Goal: Transaction & Acquisition: Purchase product/service

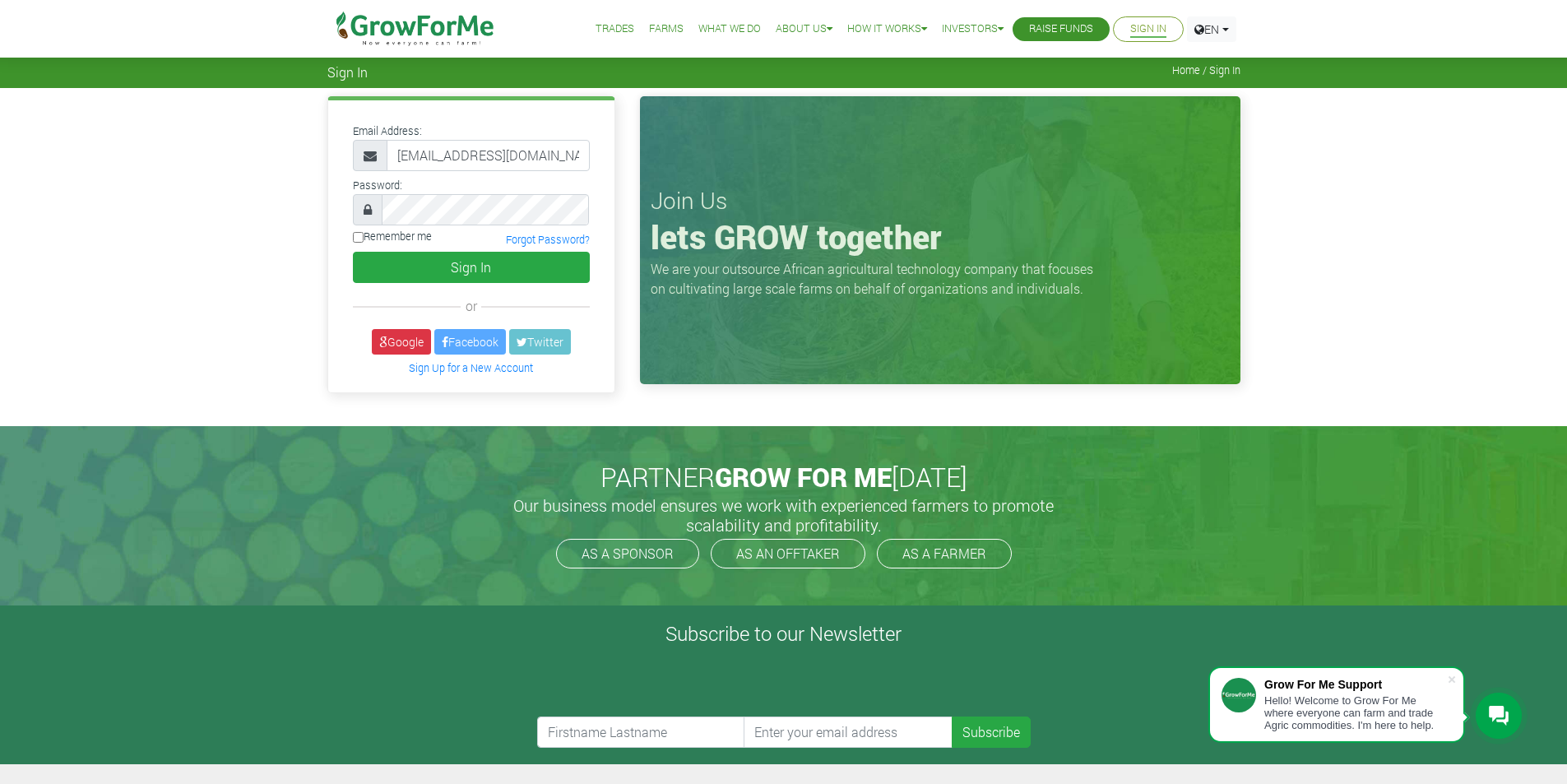
scroll to position [0, 10]
type input "233553694948@growforme.com"
click at [450, 266] on button "Sign In" at bounding box center [471, 267] width 237 height 31
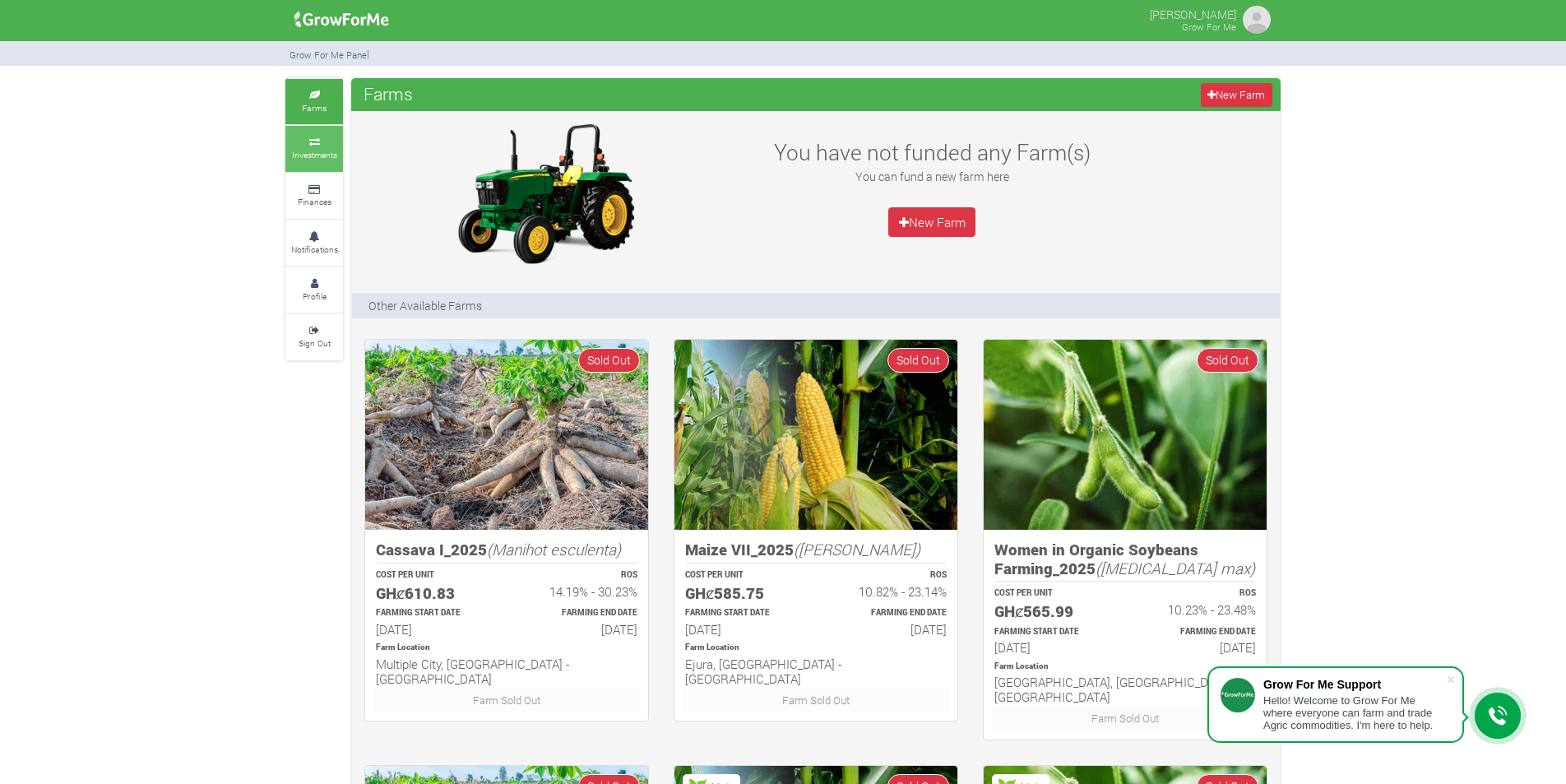
click at [314, 157] on small "Investments" at bounding box center [314, 155] width 45 height 12
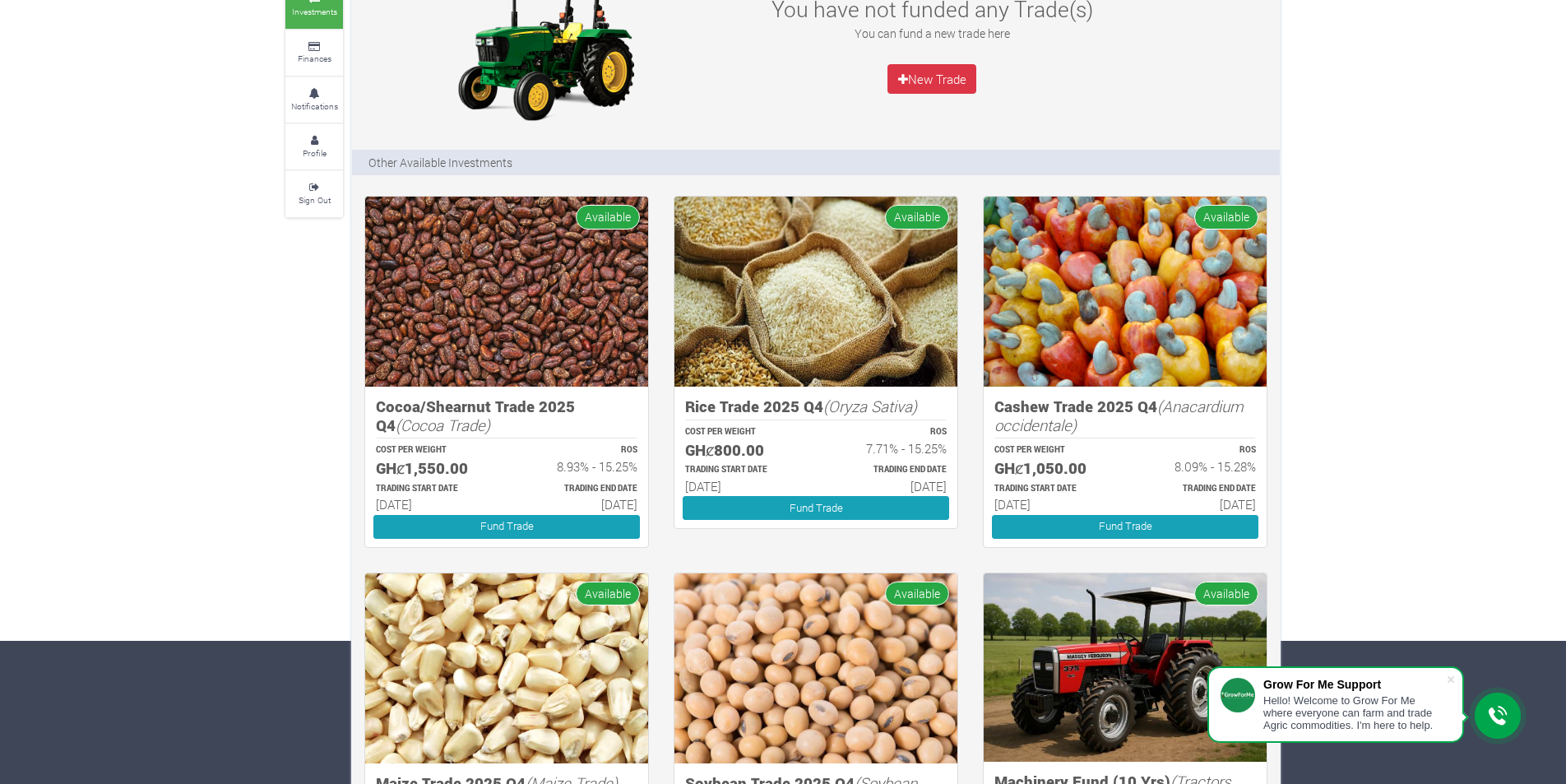
scroll to position [164, 0]
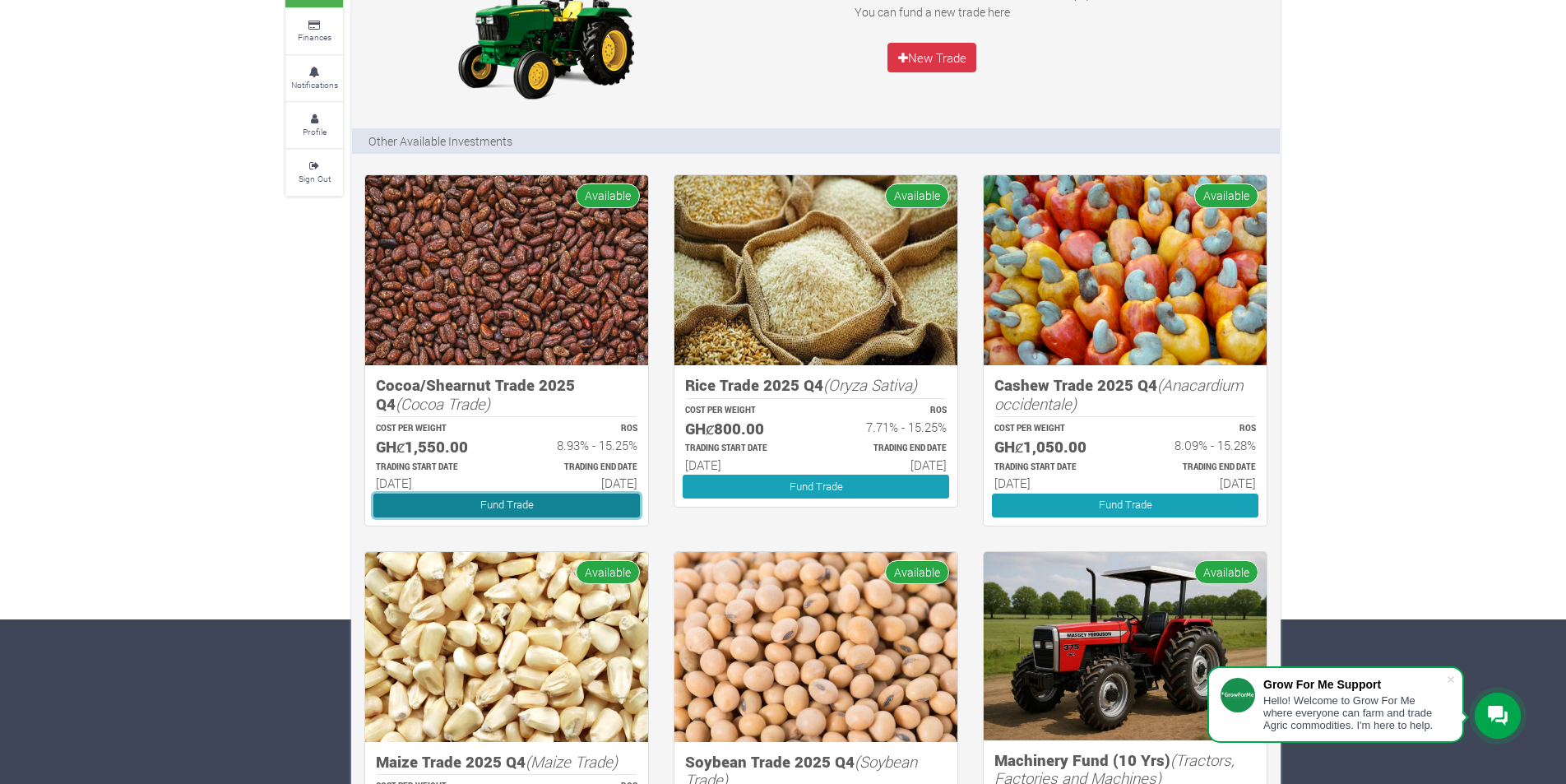
click at [477, 506] on link "Fund Trade" at bounding box center [507, 506] width 267 height 24
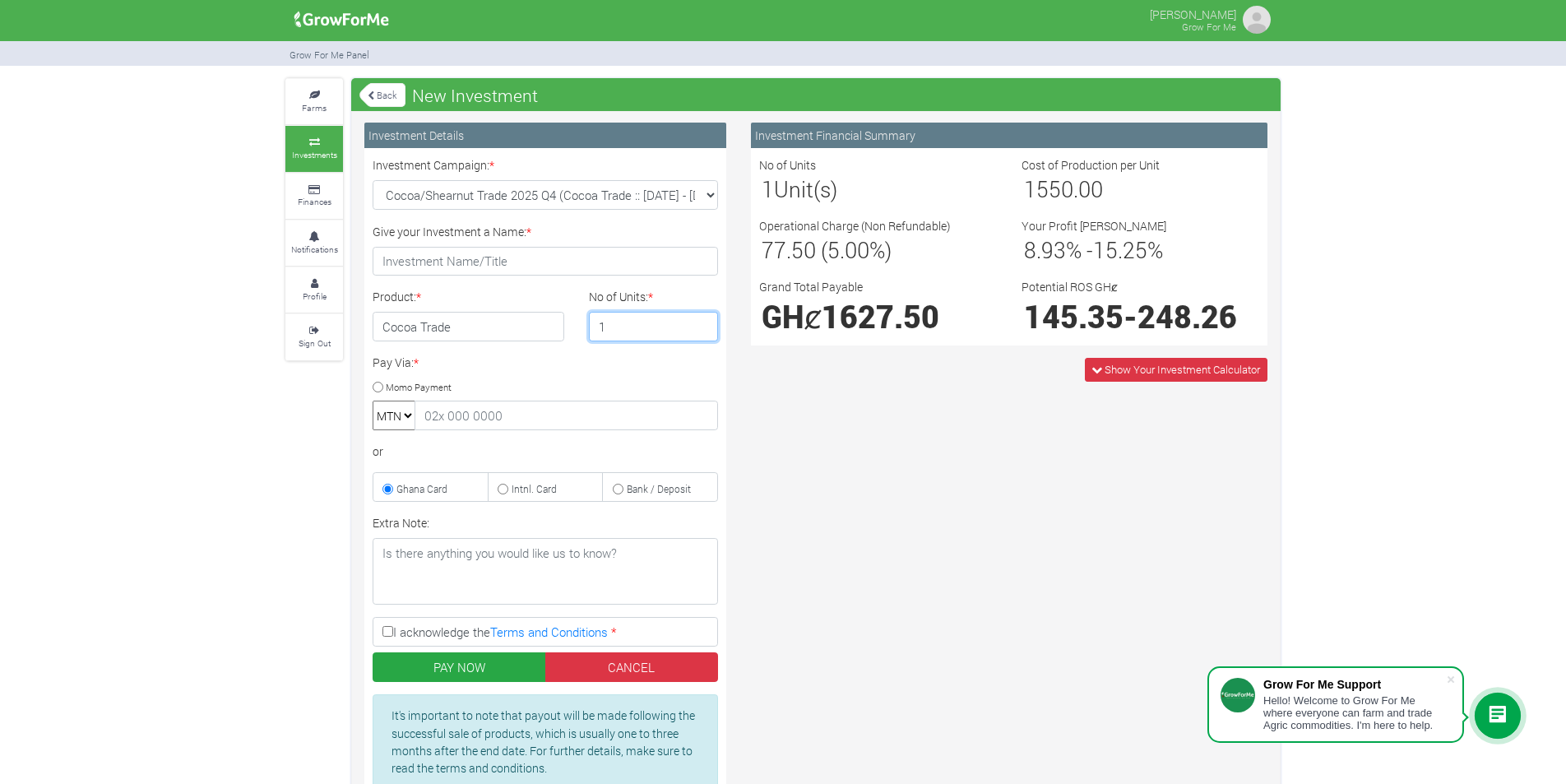
click at [660, 322] on input "1" at bounding box center [654, 326] width 130 height 30
click at [703, 323] on input "2" at bounding box center [654, 326] width 130 height 30
click at [703, 323] on input "3" at bounding box center [654, 326] width 130 height 30
click at [703, 323] on input "4" at bounding box center [654, 326] width 130 height 30
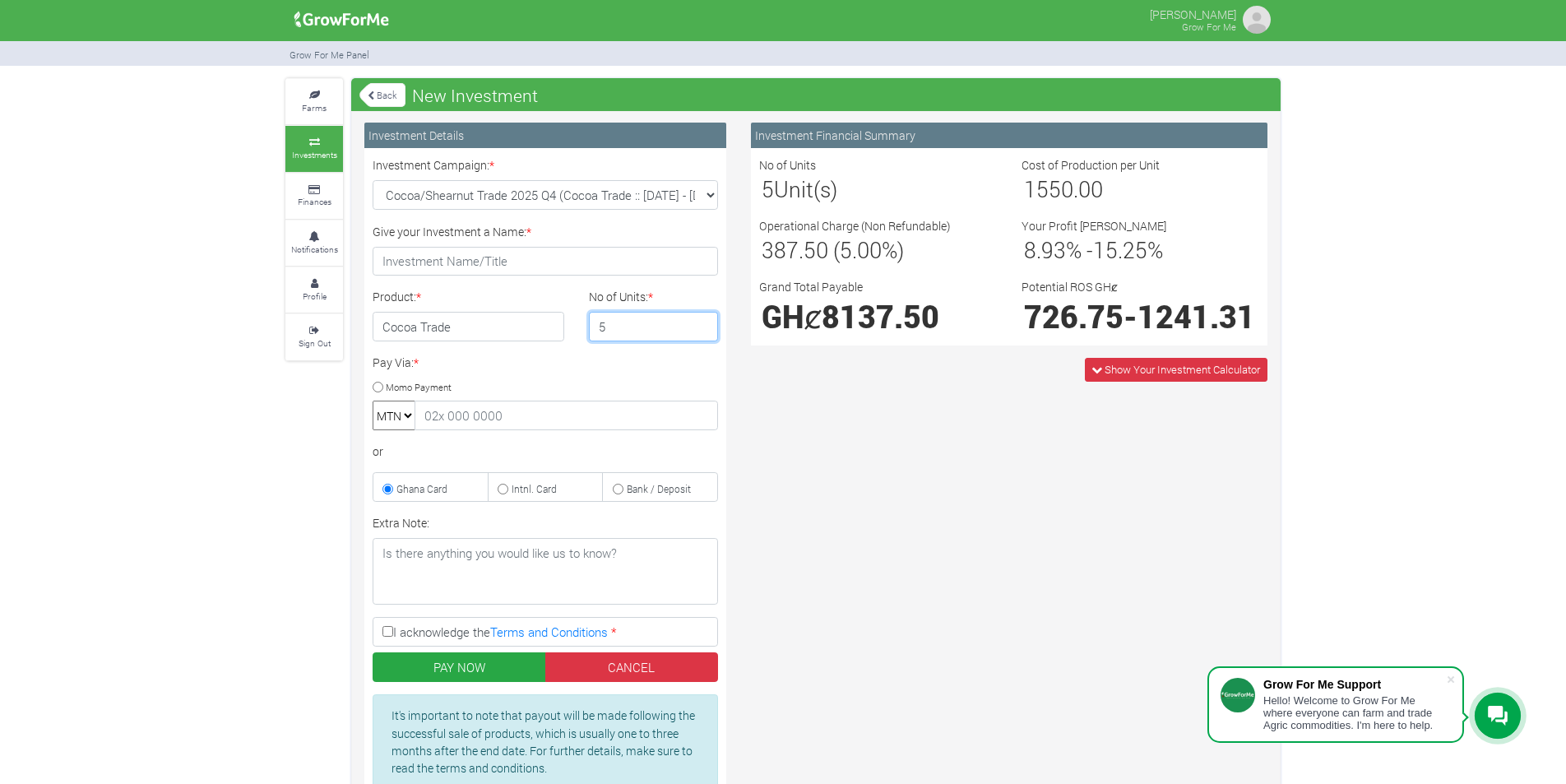
type input "5"
click at [703, 323] on input "5" at bounding box center [654, 326] width 130 height 30
click at [485, 262] on input "Give your Investment a Name: *" at bounding box center [546, 261] width 346 height 30
type input "C"
type input "KKK"
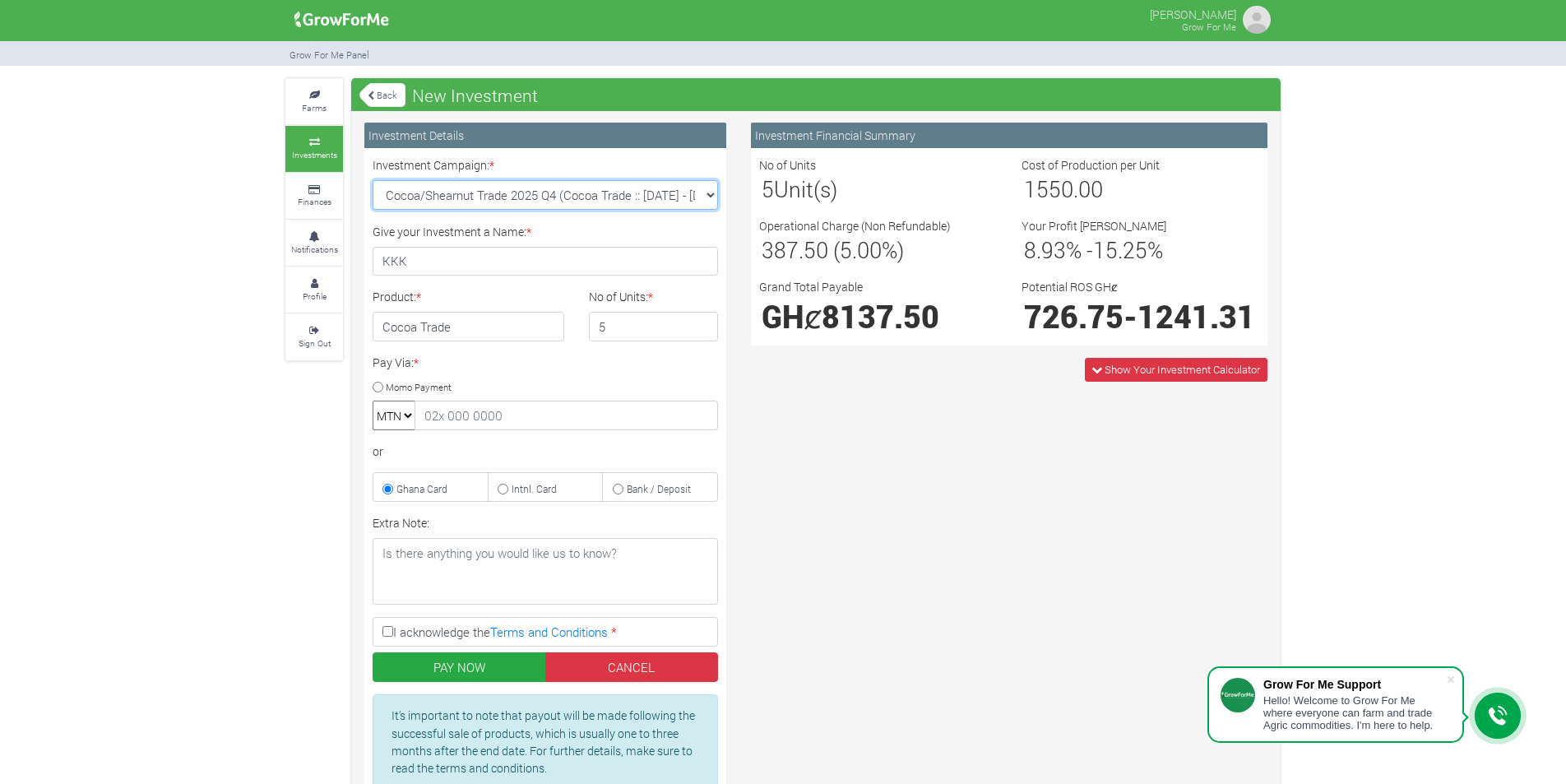
click at [433, 195] on select "Cocoa/Shearnut Trade 2025 Q4 (Cocoa Trade :: 01st Oct 2025 - 31st Mar 2026) Mai…" at bounding box center [546, 195] width 346 height 30
click at [270, 426] on div "Farms Investments Finances Notifications Profile Sign Out Back New Investment" at bounding box center [783, 472] width 1566 height 787
click at [445, 422] on input "text" at bounding box center [566, 415] width 303 height 30
type input "0553694948"
click at [376, 389] on input "Momo Payment" at bounding box center [378, 386] width 11 height 11
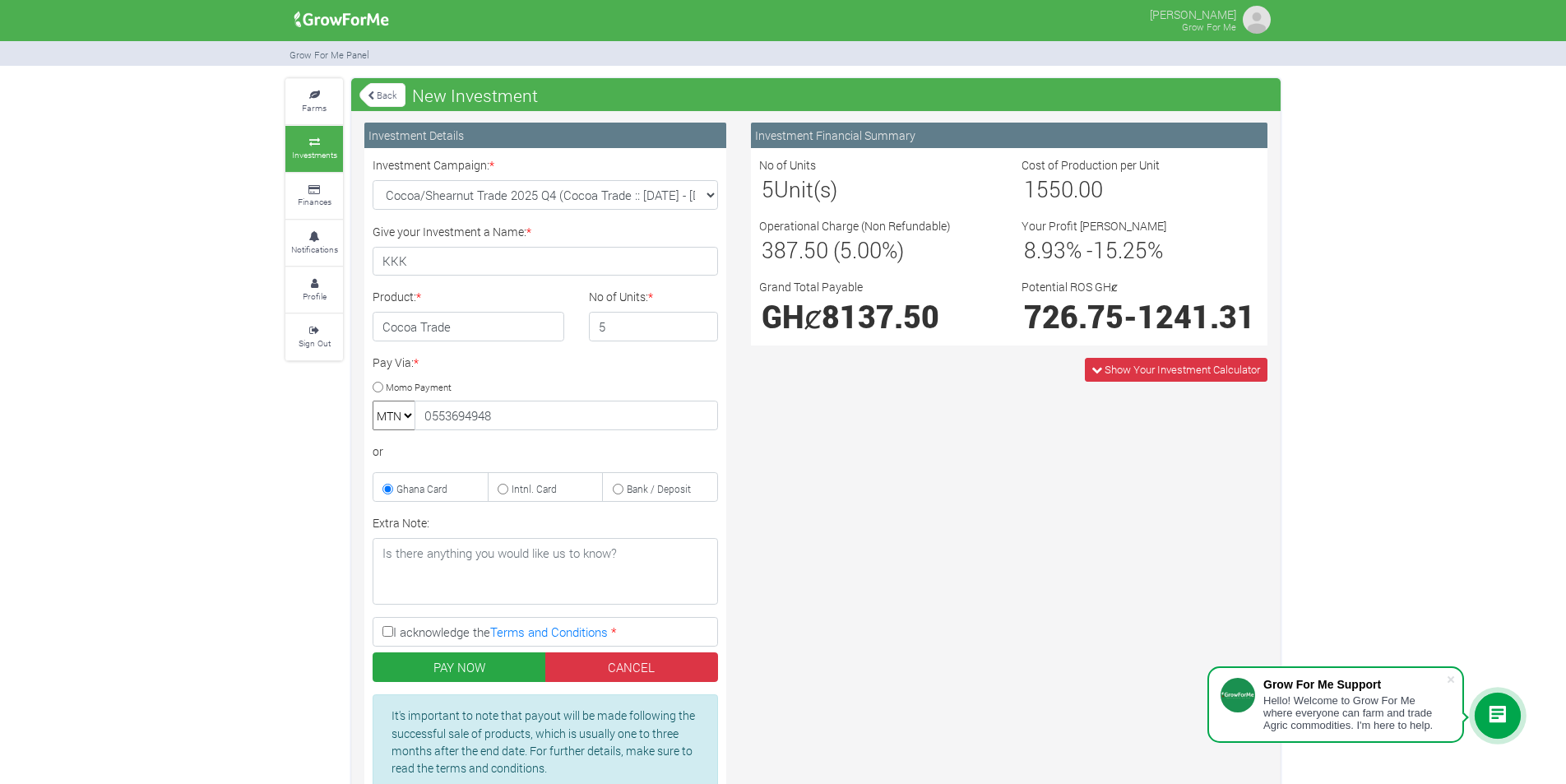
radio input "true"
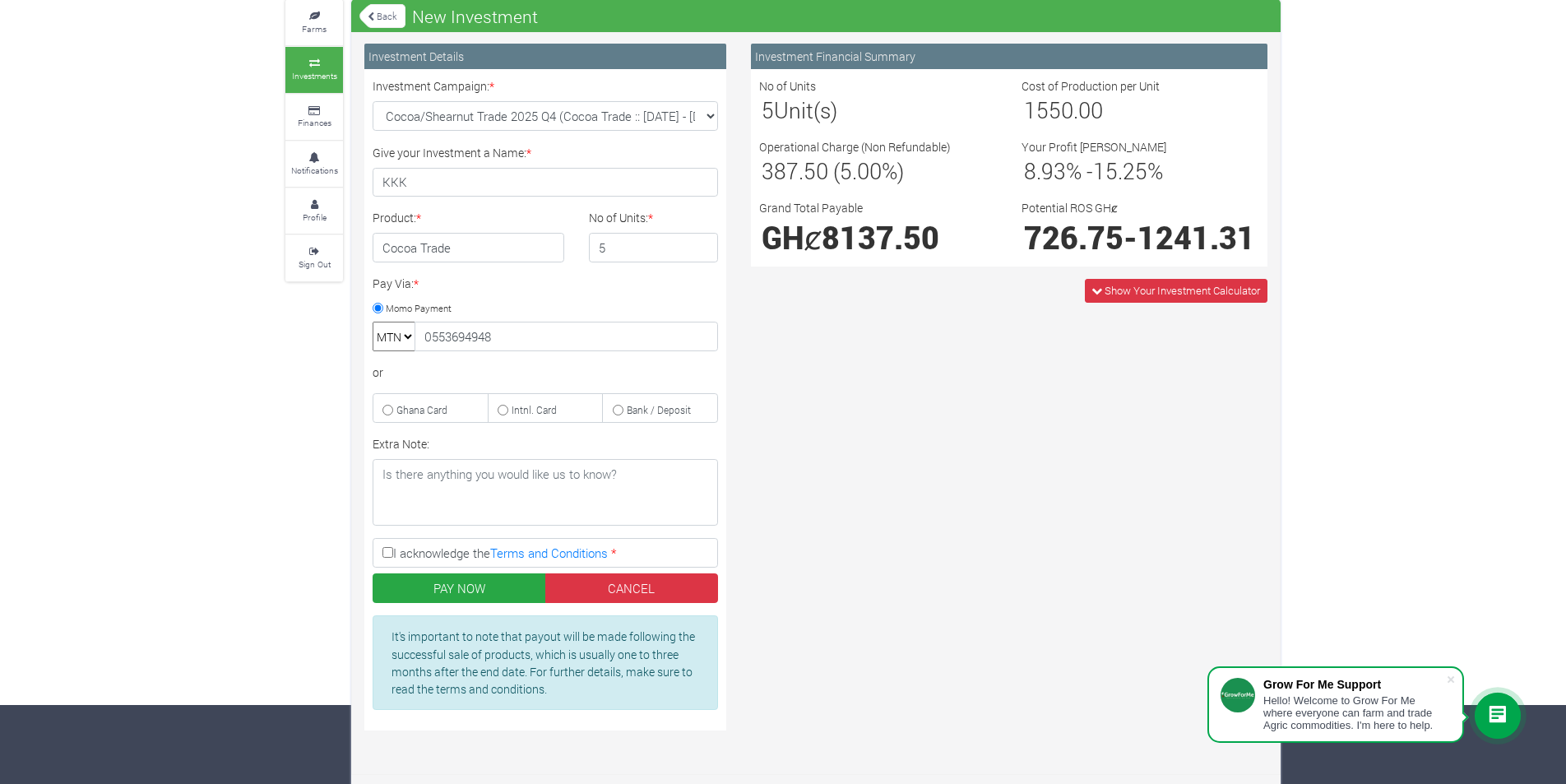
scroll to position [83, 0]
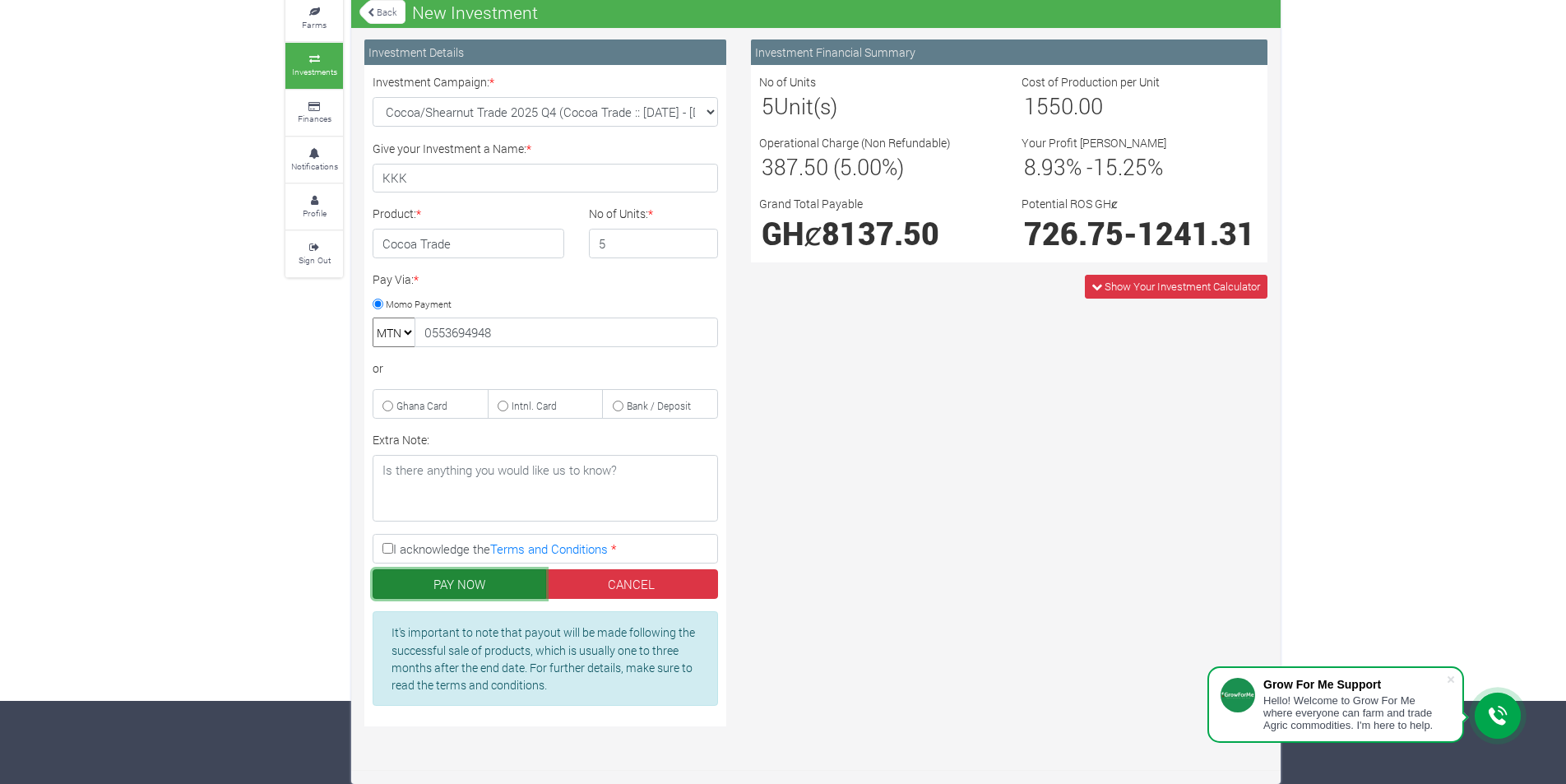
click at [500, 585] on button "PAY NOW" at bounding box center [460, 583] width 174 height 30
click at [388, 552] on input "I acknowledge the Terms and Conditions *" at bounding box center [387, 548] width 11 height 11
checkbox input "true"
click at [440, 582] on button "PAY NOW" at bounding box center [460, 583] width 174 height 30
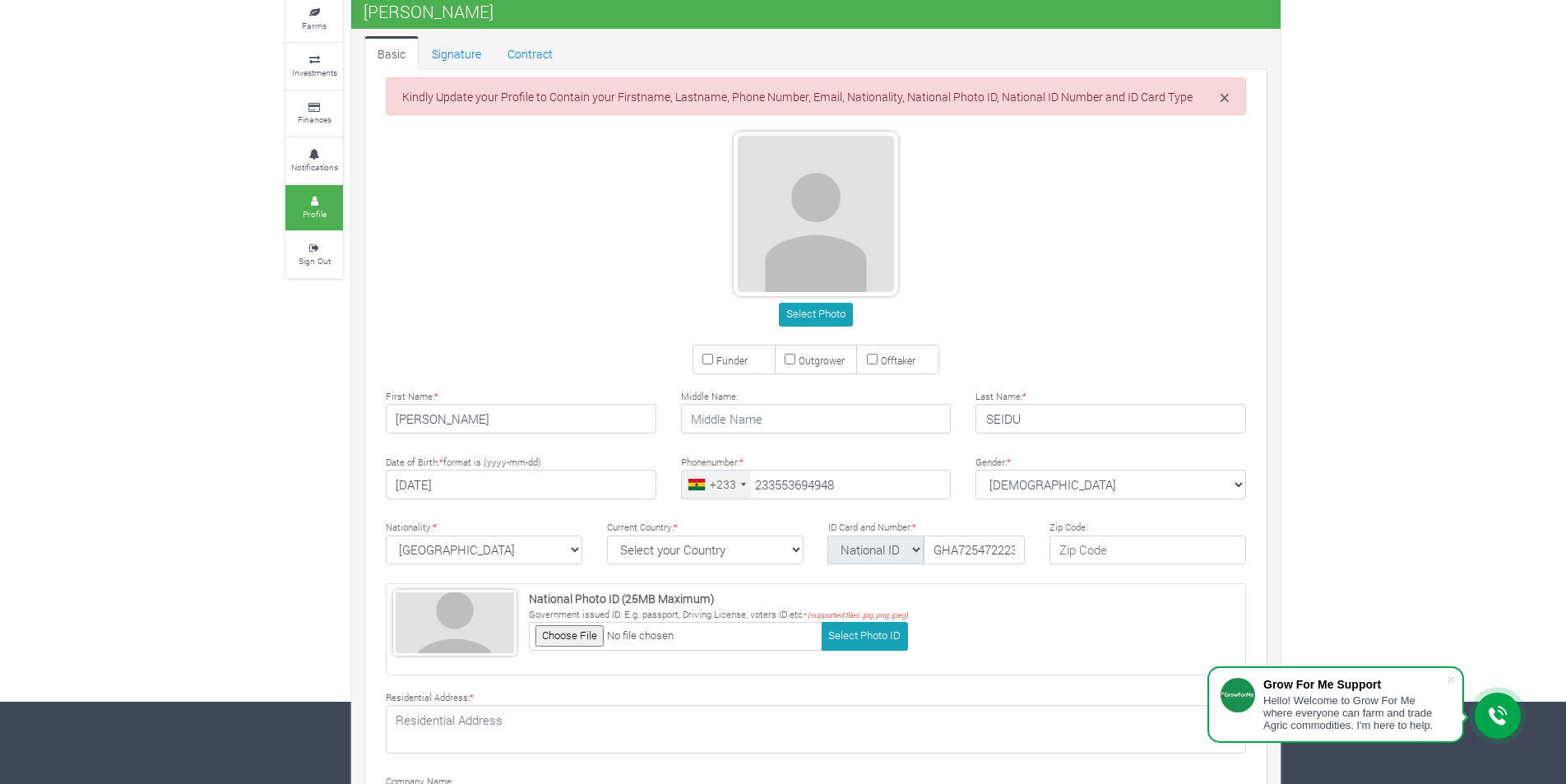
type input "55 369 4948"
click at [229, 459] on div "Farms Investments Finances Notifications Profile Sign Out GUFRANA SEIDU" at bounding box center [783, 481] width 1566 height 971
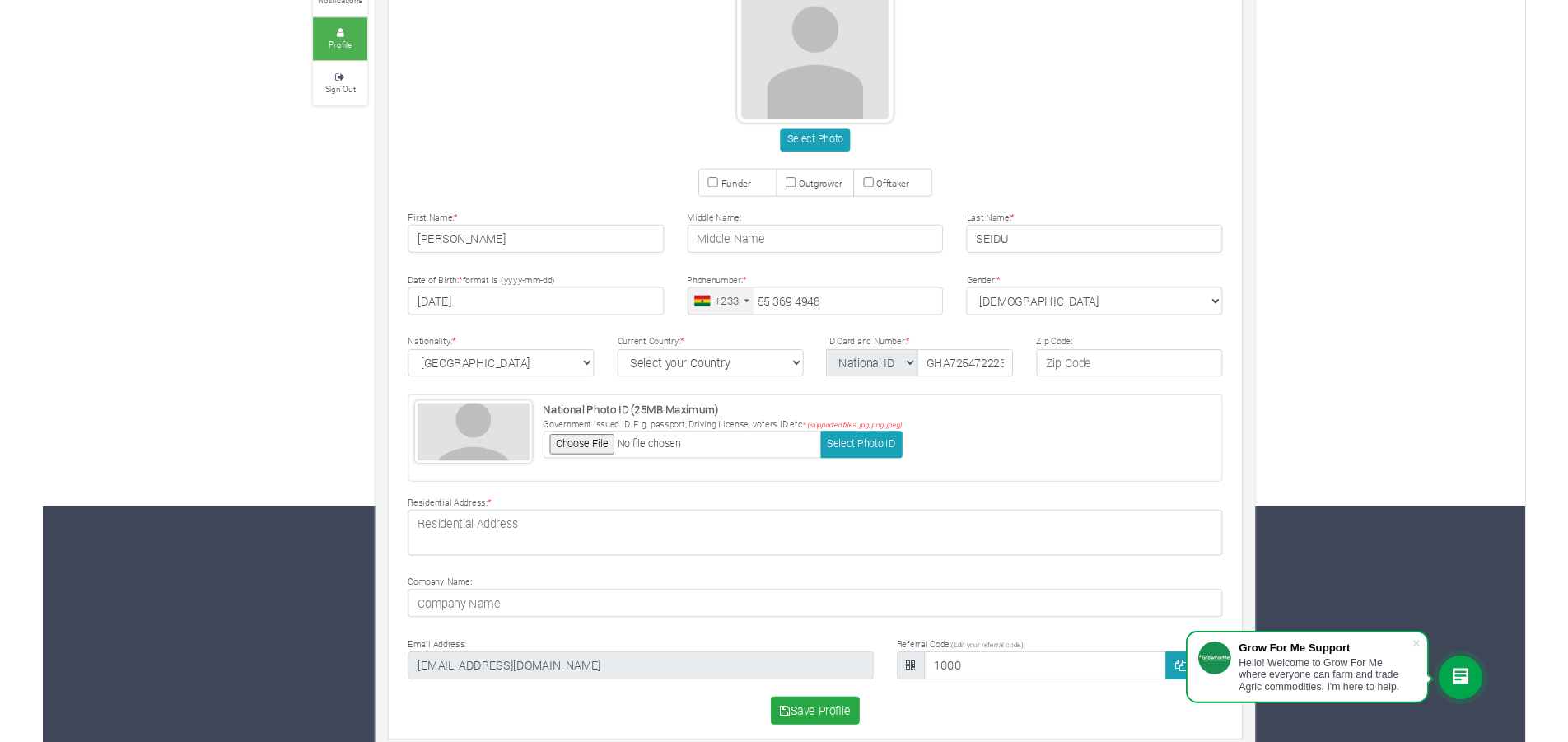
scroll to position [266, 0]
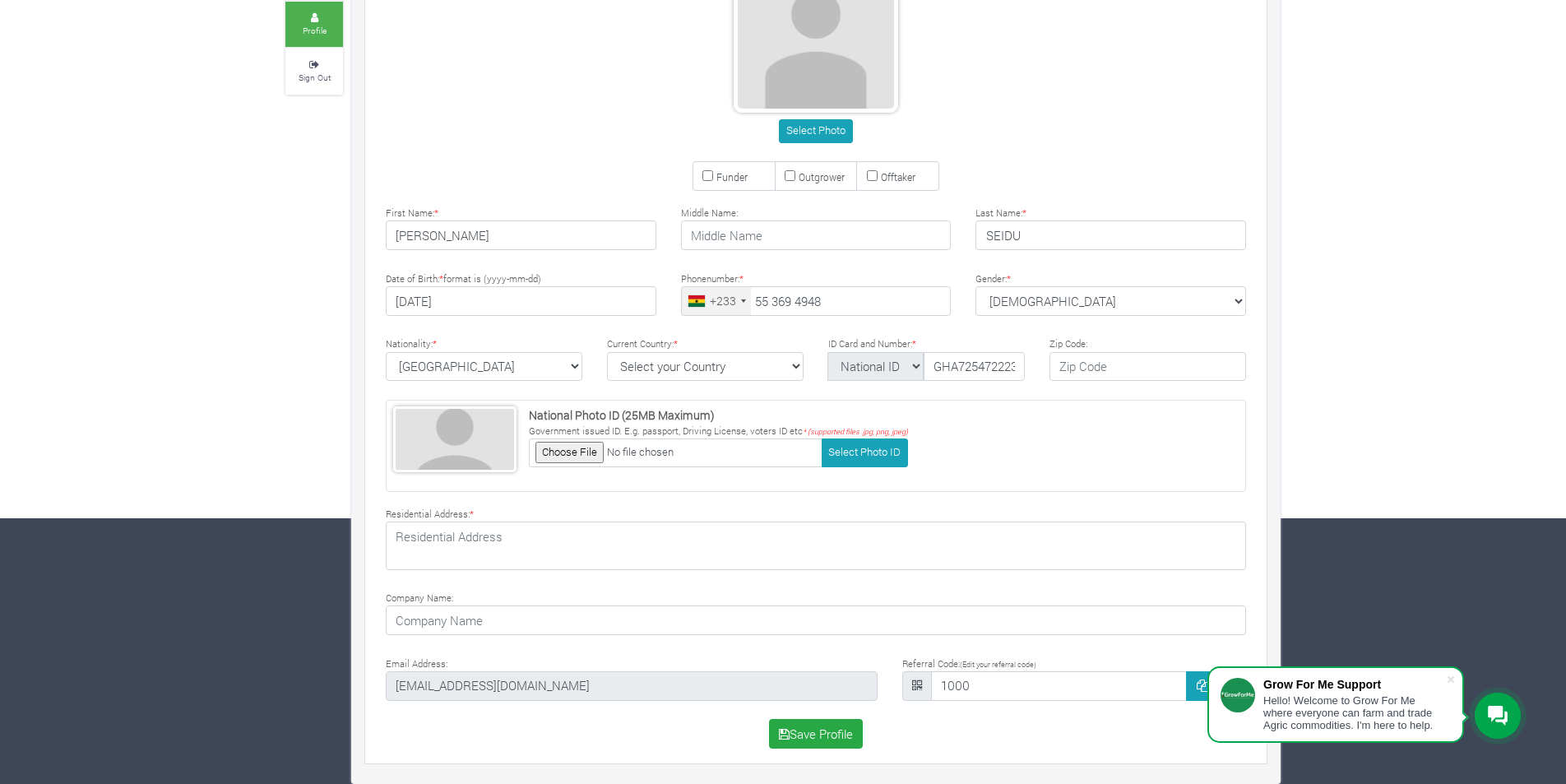
click at [245, 350] on div "Farms Investments Finances Notifications Profile Sign Out GUFRANA SEIDU" at bounding box center [783, 298] width 1566 height 971
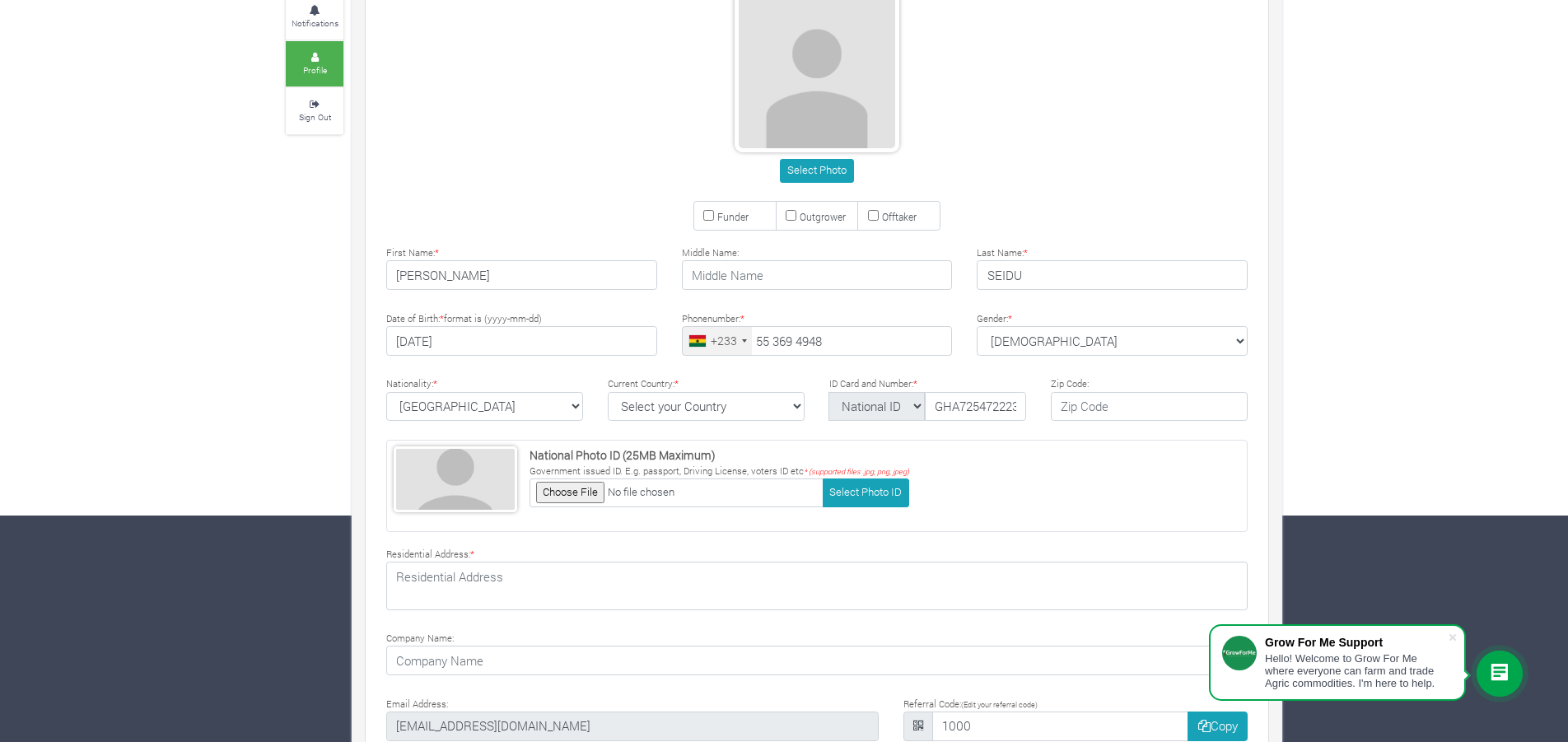
scroll to position [309, 0]
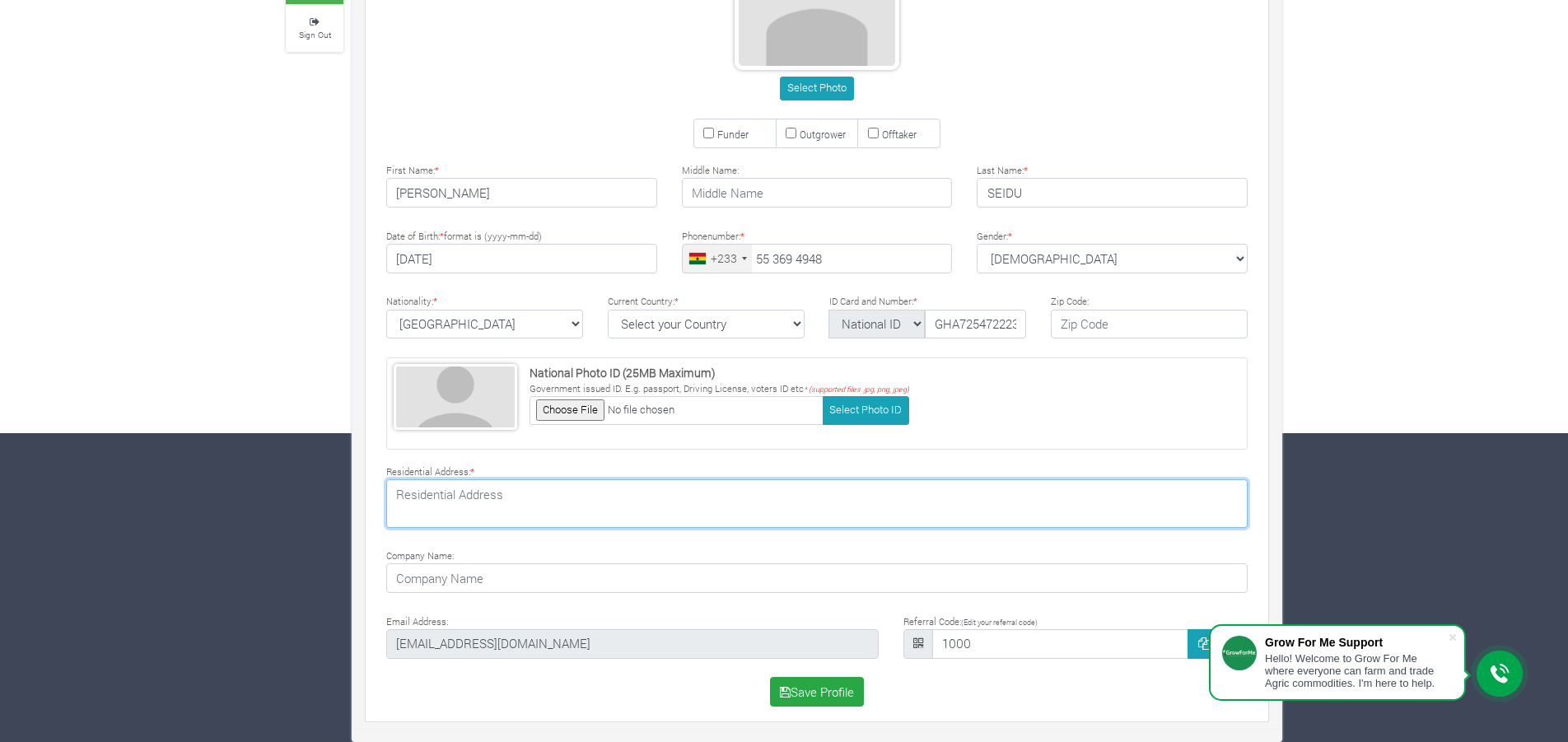
click at [495, 498] on textarea at bounding box center [817, 503] width 861 height 48
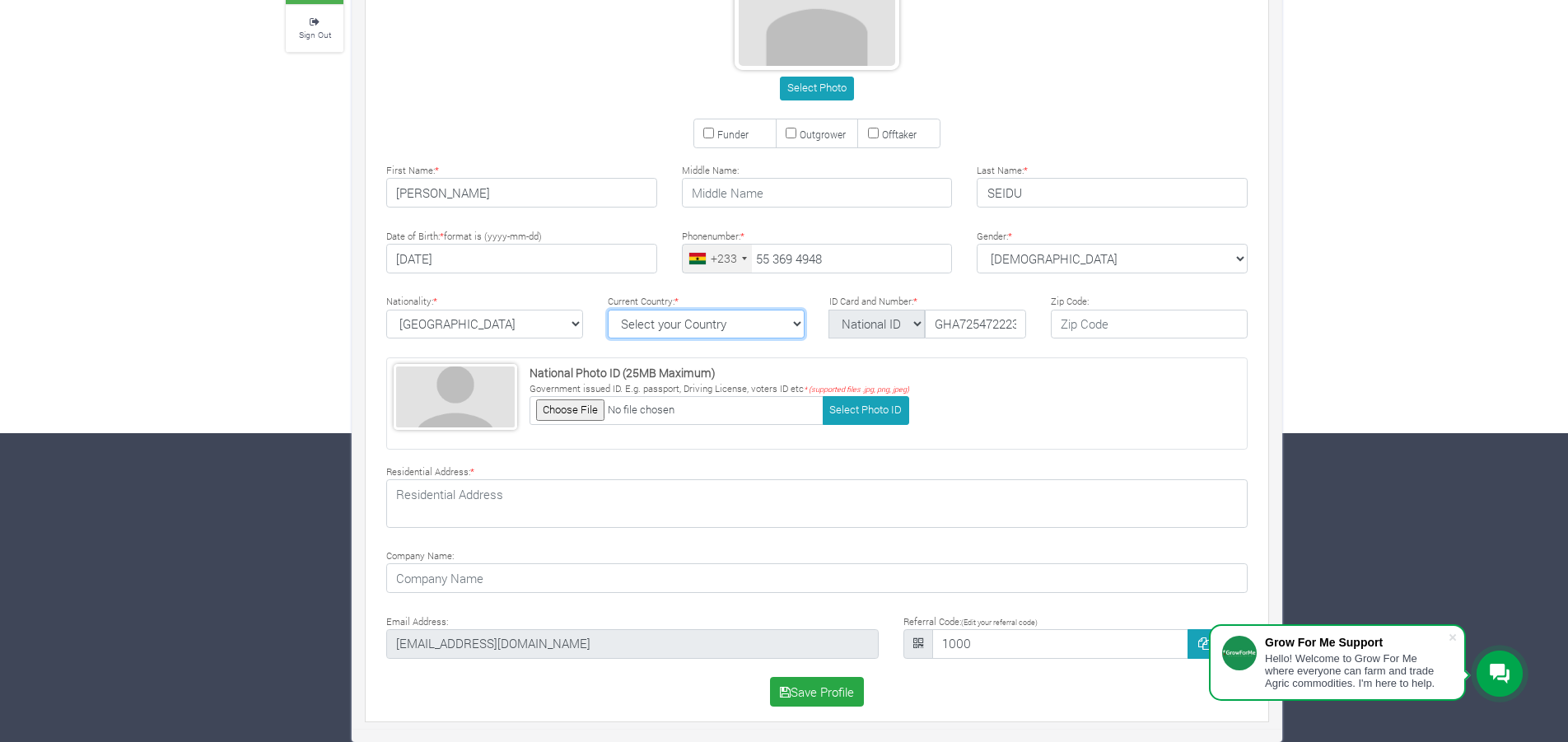
click at [709, 330] on select "Select your Country Afghanistan Albania Algeria American Samoa Andorra Angola A…" at bounding box center [706, 324] width 197 height 30
click at [709, 328] on select "Select your Country Afghanistan Albania Algeria American Samoa Andorra Angola A…" at bounding box center [706, 324] width 197 height 30
click at [532, 332] on select "Ghana Afghanistan Albania Algeria American Samoa Andorra Angola Anguilla Antigu…" at bounding box center [484, 324] width 197 height 30
click at [531, 332] on select "Ghana Afghanistan Albania Algeria American Samoa Andorra Angola Anguilla Antigu…" at bounding box center [484, 324] width 197 height 30
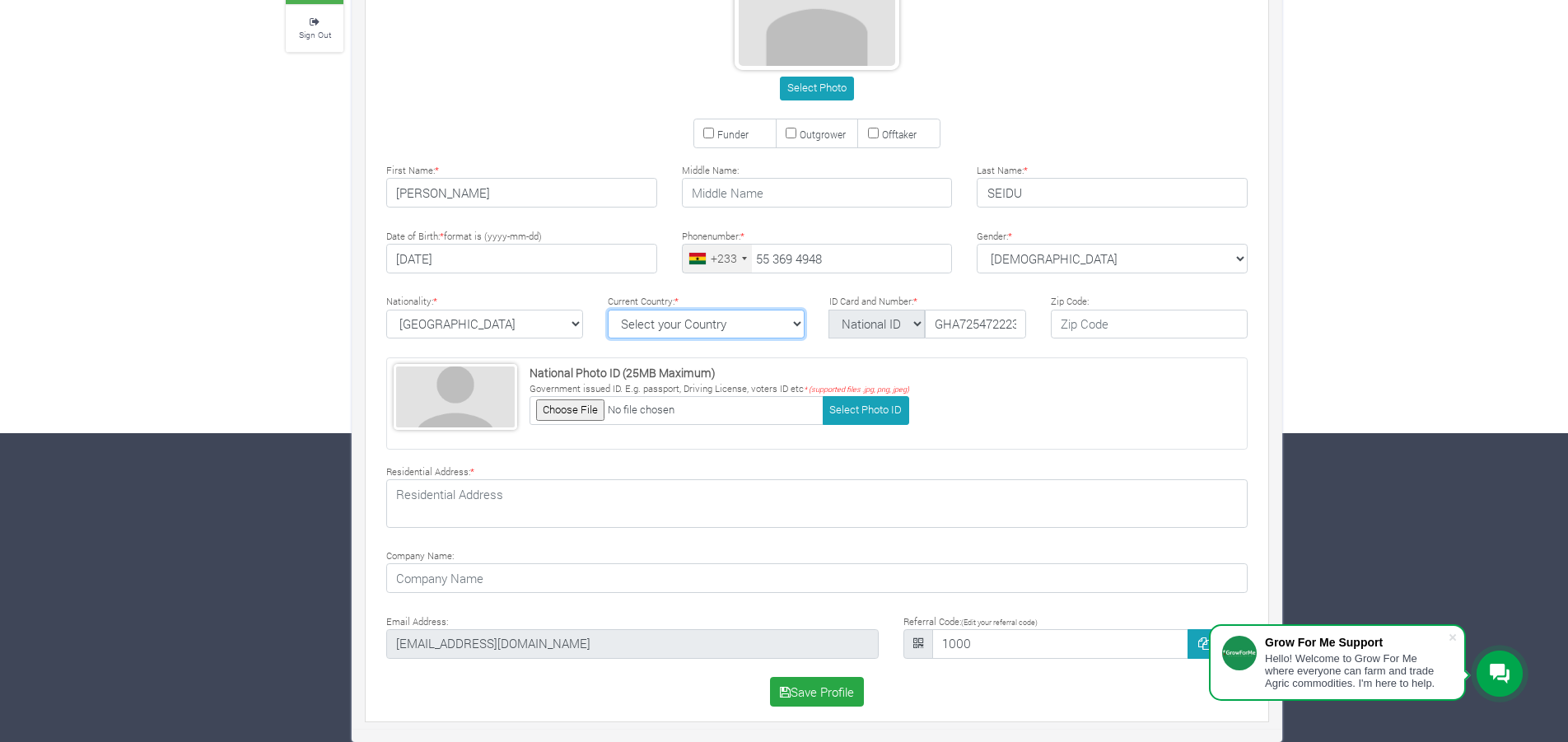
click at [679, 327] on select "Select your Country Afghanistan Albania Algeria American Samoa Andorra Angola A…" at bounding box center [706, 324] width 197 height 30
select select "Ghana"
click at [608, 310] on select "Select your Country Afghanistan Albania Algeria American Samoa Andorra Angola A…" at bounding box center [706, 324] width 197 height 30
click at [862, 329] on select "National ID Ghana ID Passport Drivers" at bounding box center [877, 324] width 96 height 30
select select "Ghana ID"
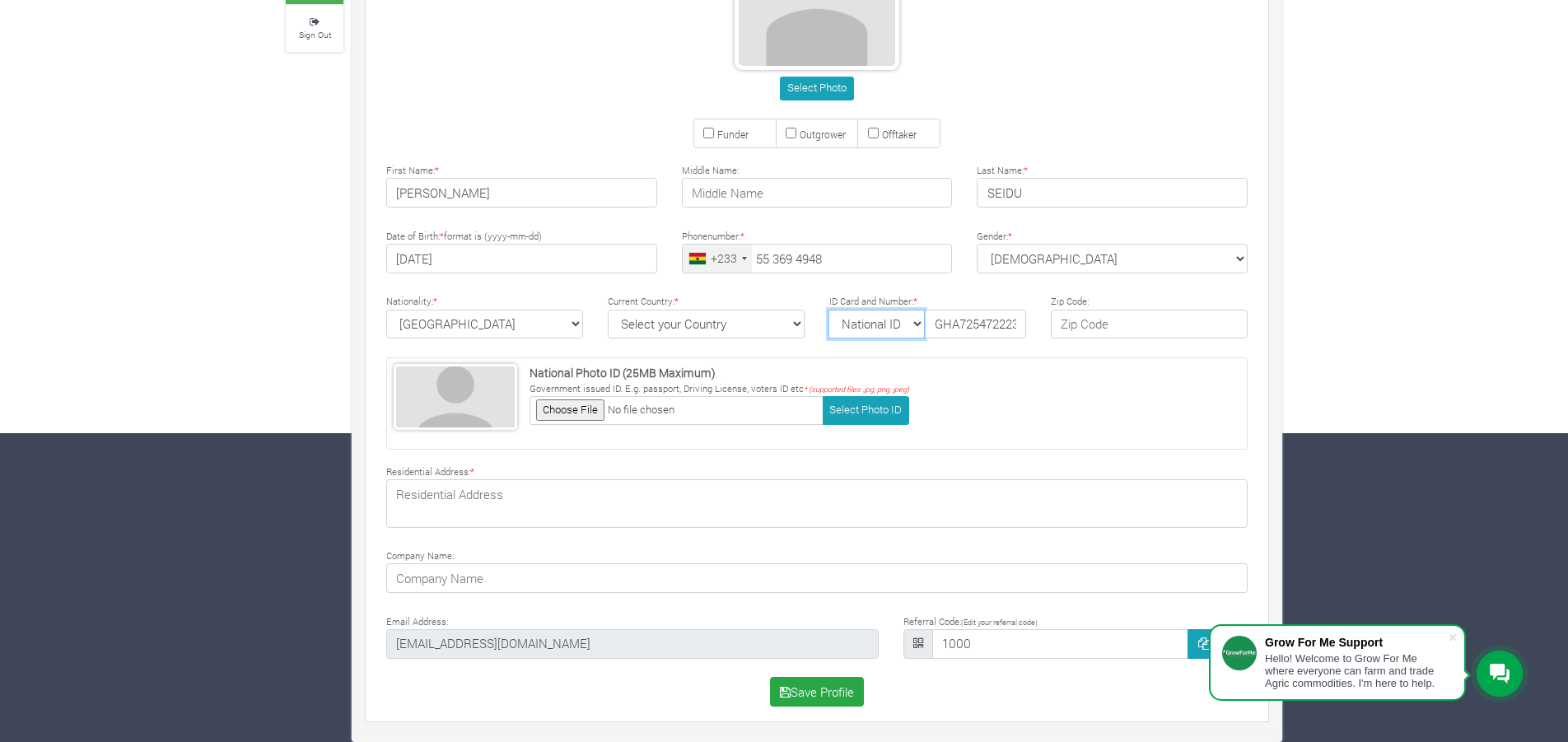
click at [829, 310] on select "National ID Ghana ID Passport Drivers" at bounding box center [877, 324] width 96 height 30
click at [1010, 336] on input "GHA7254722232" at bounding box center [975, 324] width 101 height 30
click at [1086, 331] on input "text" at bounding box center [1149, 324] width 197 height 30
click at [999, 331] on input "GHA7254722232" at bounding box center [975, 324] width 101 height 30
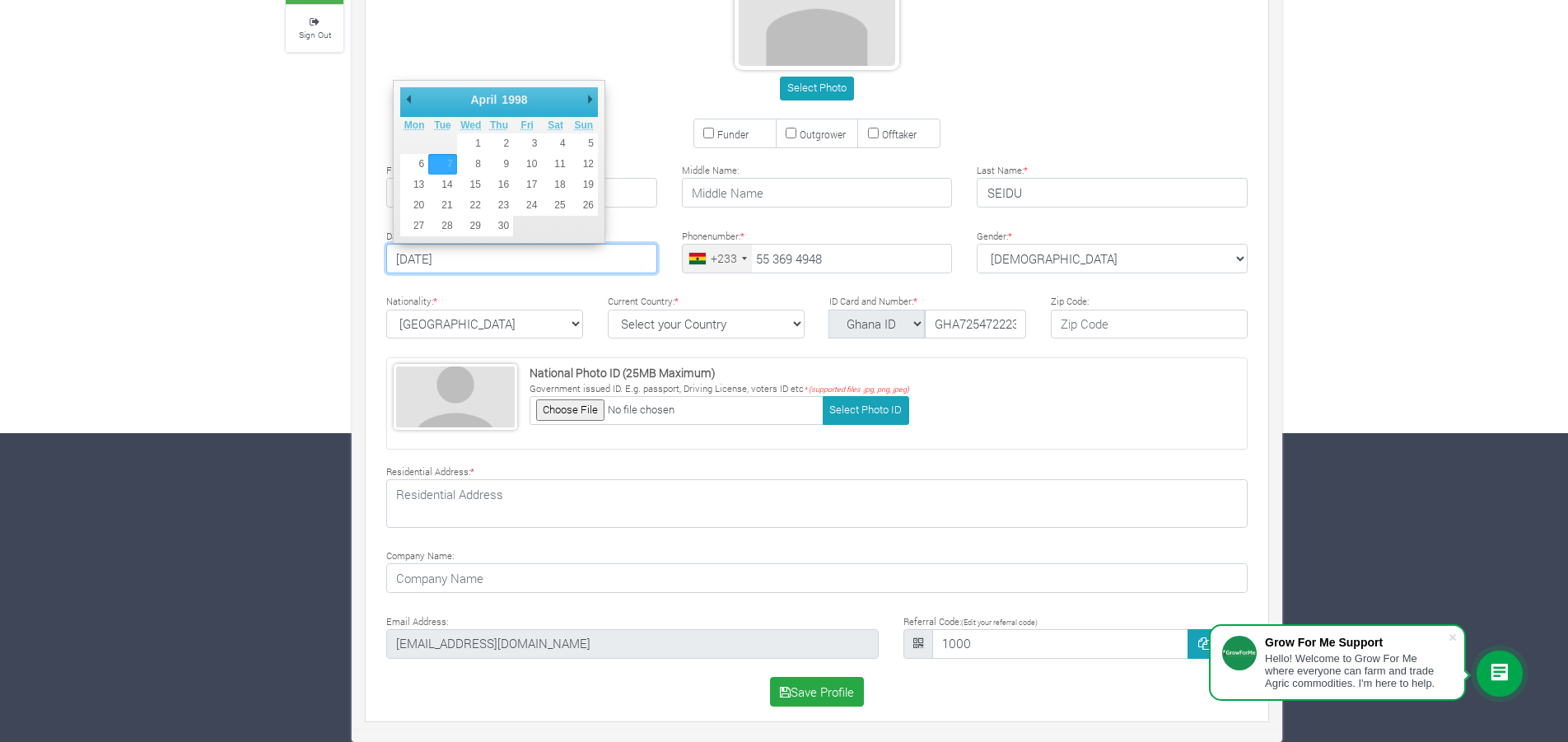
click at [552, 256] on input "1998-04-07" at bounding box center [522, 258] width 271 height 30
click at [693, 278] on div "Date of Birth: * format is (yyyy-mm-dd) 1998-04-07 Phonenumber: * +233 Ghana (G…" at bounding box center [817, 253] width 911 height 54
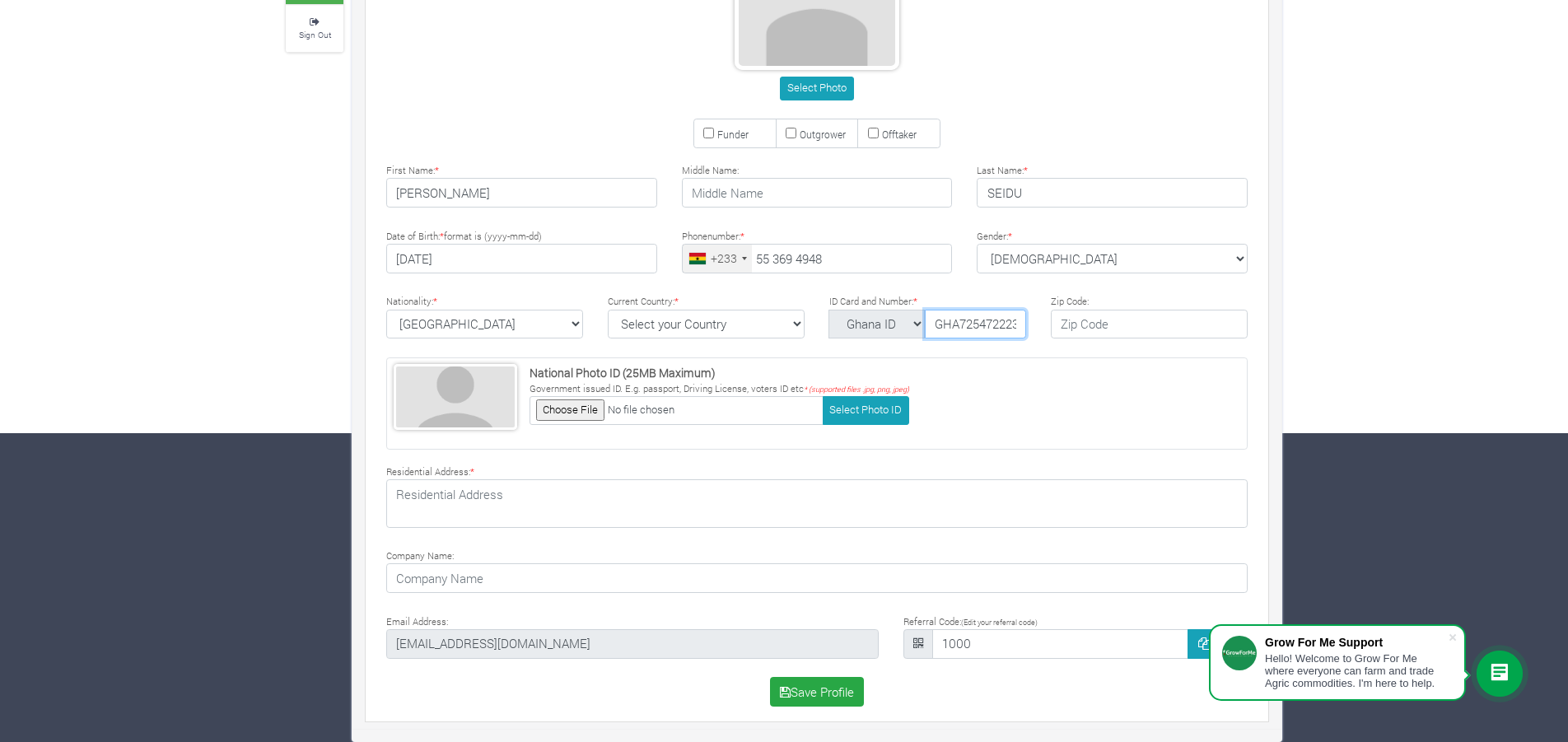
click at [952, 324] on input "GHA7254722232" at bounding box center [975, 324] width 101 height 30
drag, startPoint x: 935, startPoint y: 322, endPoint x: 921, endPoint y: 344, distance: 26.1
click at [921, 344] on div "Nationality: * Ghana Afghanistan Albania Algeria American Samoa Andorra Angola …" at bounding box center [817, 318] width 911 height 54
click at [980, 335] on input "GHA728831481-4" at bounding box center [975, 324] width 101 height 30
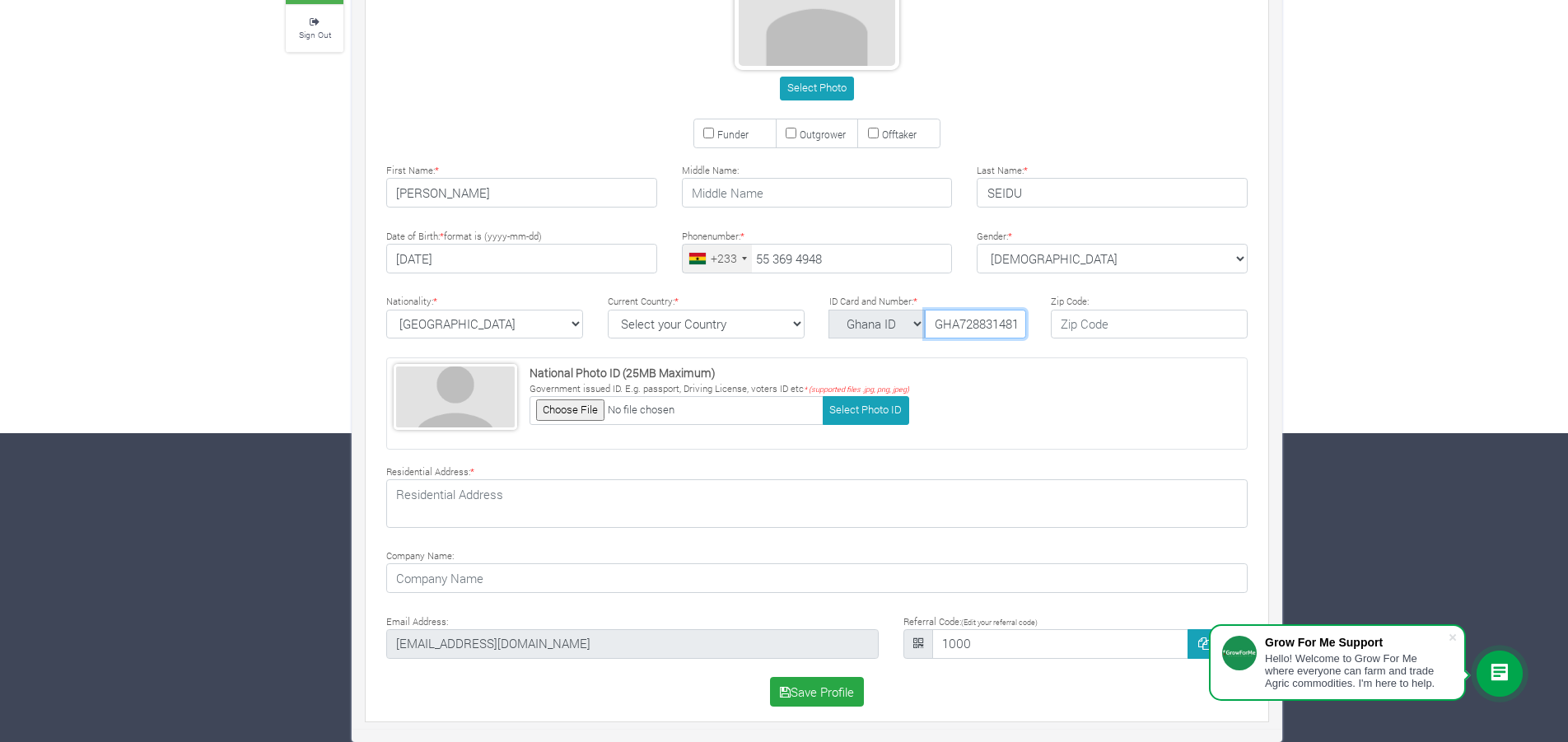
click at [997, 336] on input "GHA728831481-4" at bounding box center [975, 324] width 101 height 30
click at [1021, 334] on input "GHA728831481-4" at bounding box center [975, 324] width 101 height 30
type input "GHA728831481-4"
click at [1084, 322] on input "text" at bounding box center [1149, 324] width 197 height 30
click at [1453, 638] on span at bounding box center [1452, 637] width 16 height 16
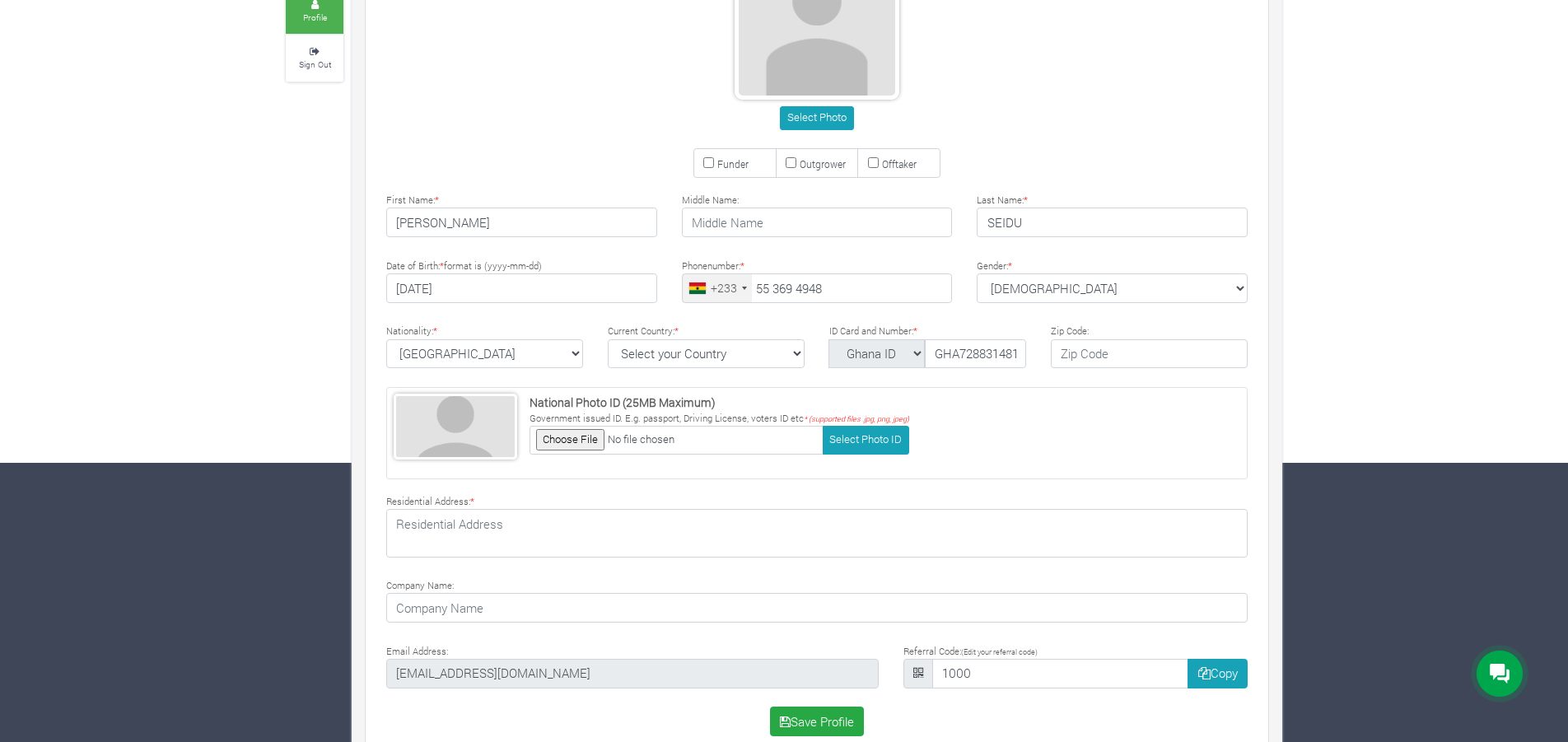
scroll to position [309, 0]
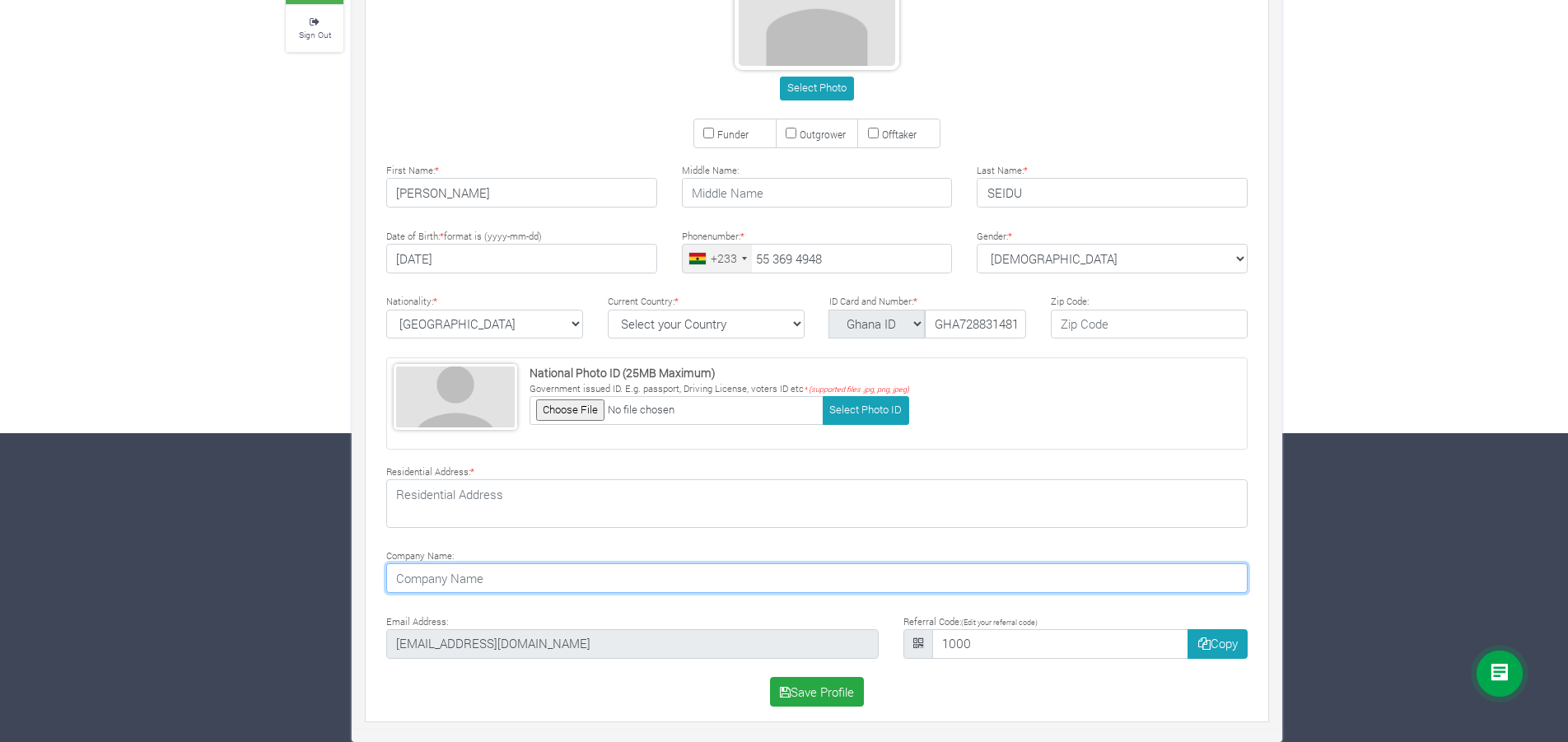
click at [508, 579] on input at bounding box center [817, 578] width 861 height 30
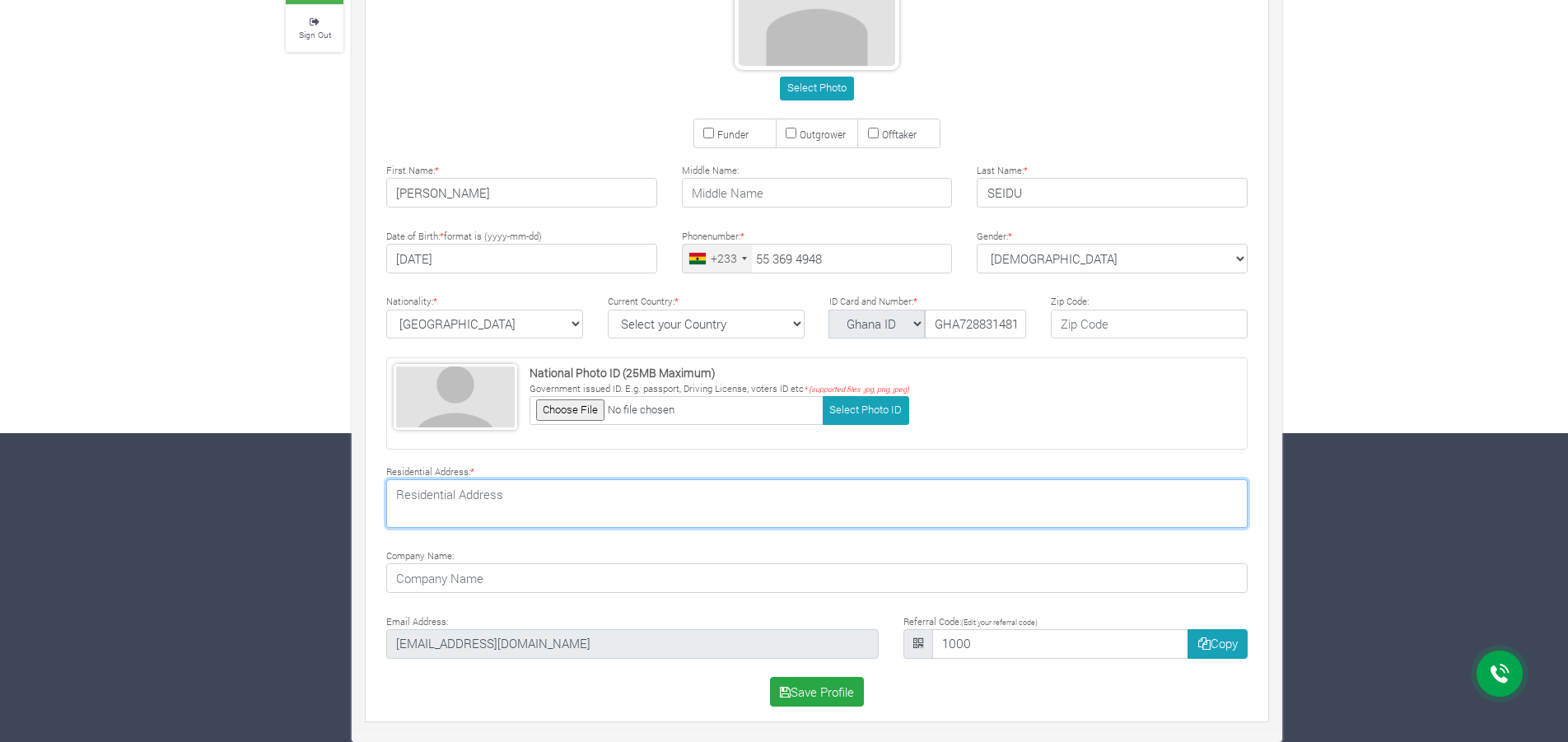
click at [522, 490] on textarea at bounding box center [817, 503] width 861 height 48
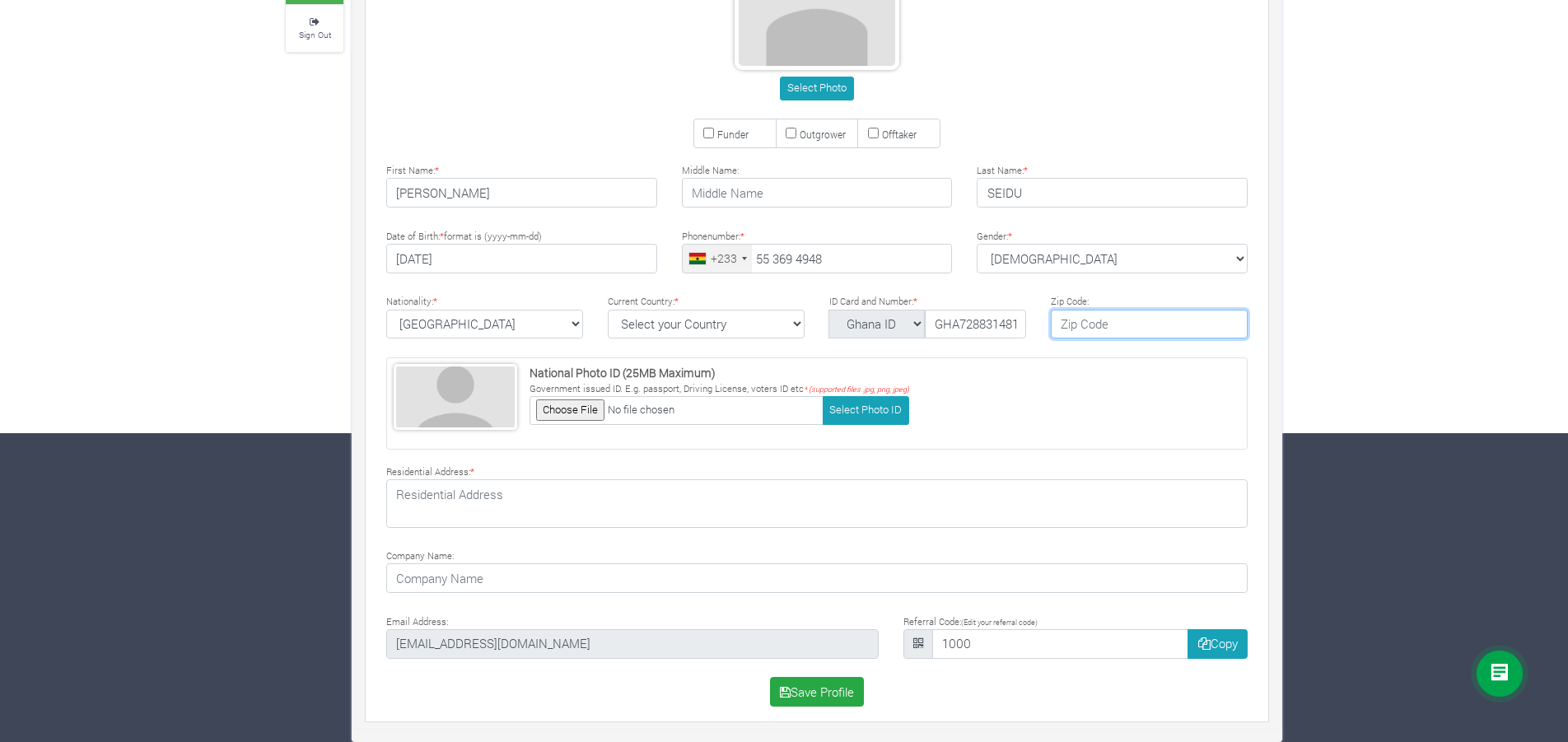
click at [1095, 321] on input "text" at bounding box center [1149, 324] width 197 height 30
type input "AV22485988"
click at [1062, 364] on div "National Photo ID (25MB Maximum) Government issued ID. E.g. passport, Driving L…" at bounding box center [817, 403] width 861 height 92
click at [1039, 651] on input "1000" at bounding box center [1060, 644] width 256 height 30
click at [911, 646] on span at bounding box center [919, 644] width 31 height 30
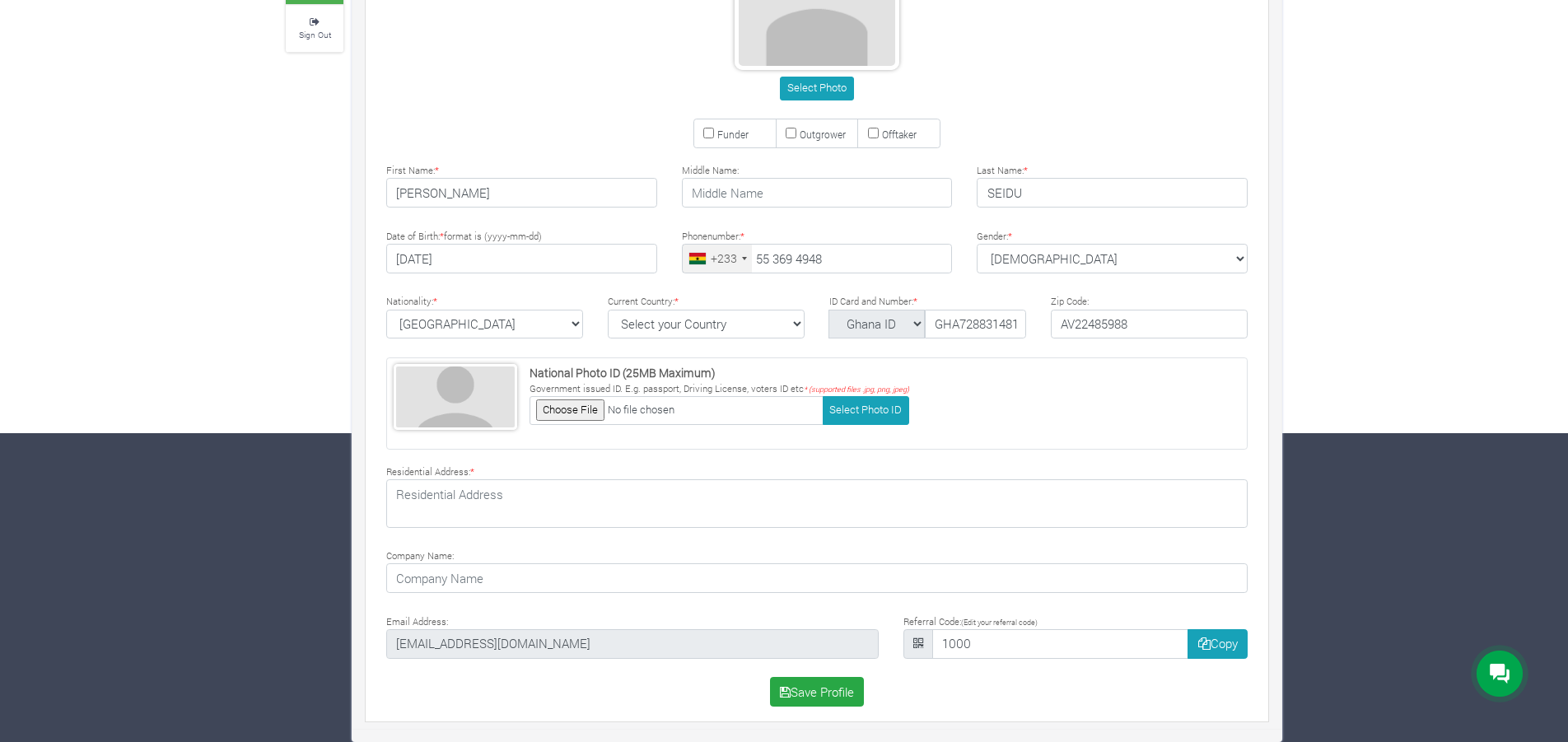
click at [911, 646] on span at bounding box center [919, 644] width 31 height 30
click at [917, 646] on icon at bounding box center [918, 644] width 10 height 12
click at [831, 688] on button "Save Profile" at bounding box center [817, 692] width 95 height 30
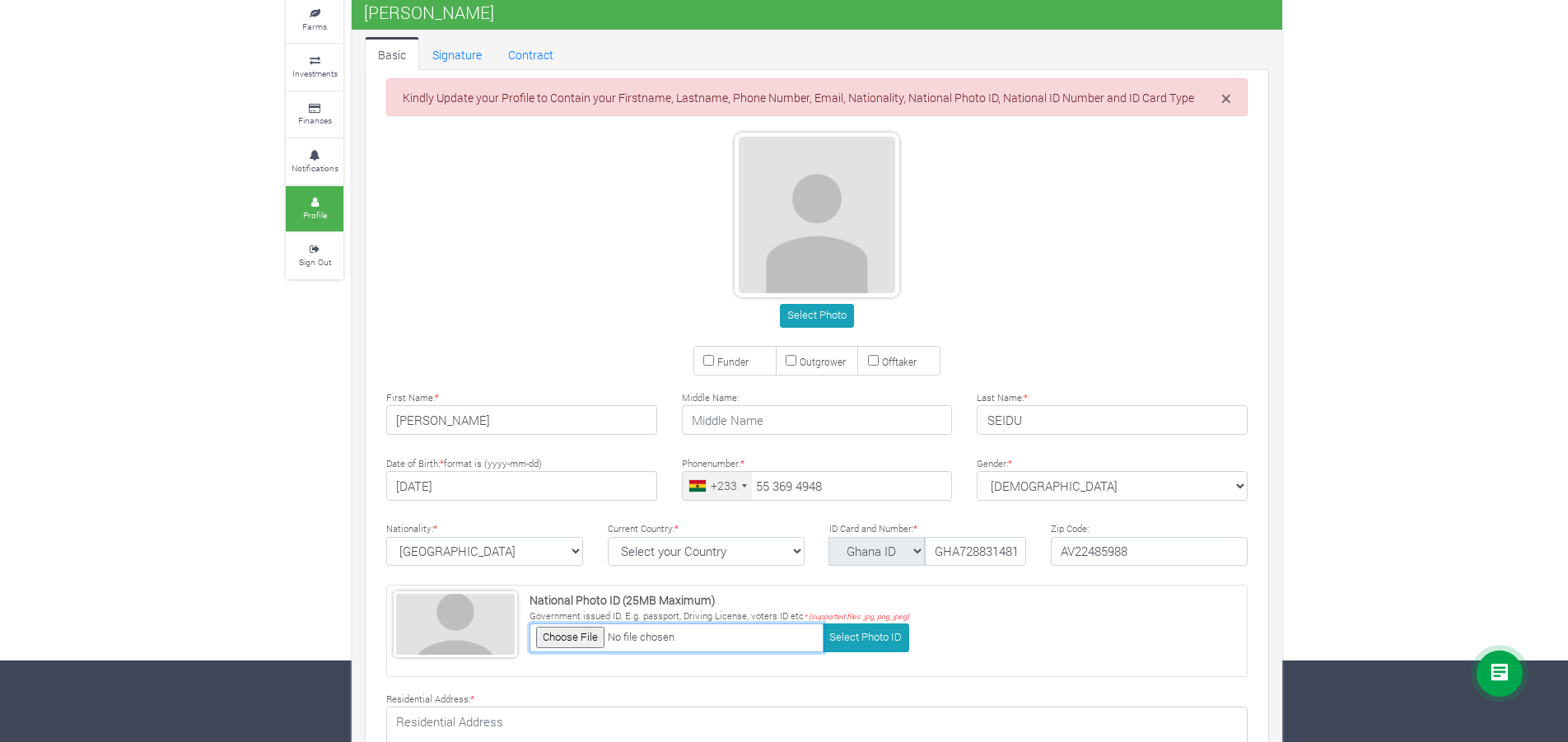
scroll to position [0, 0]
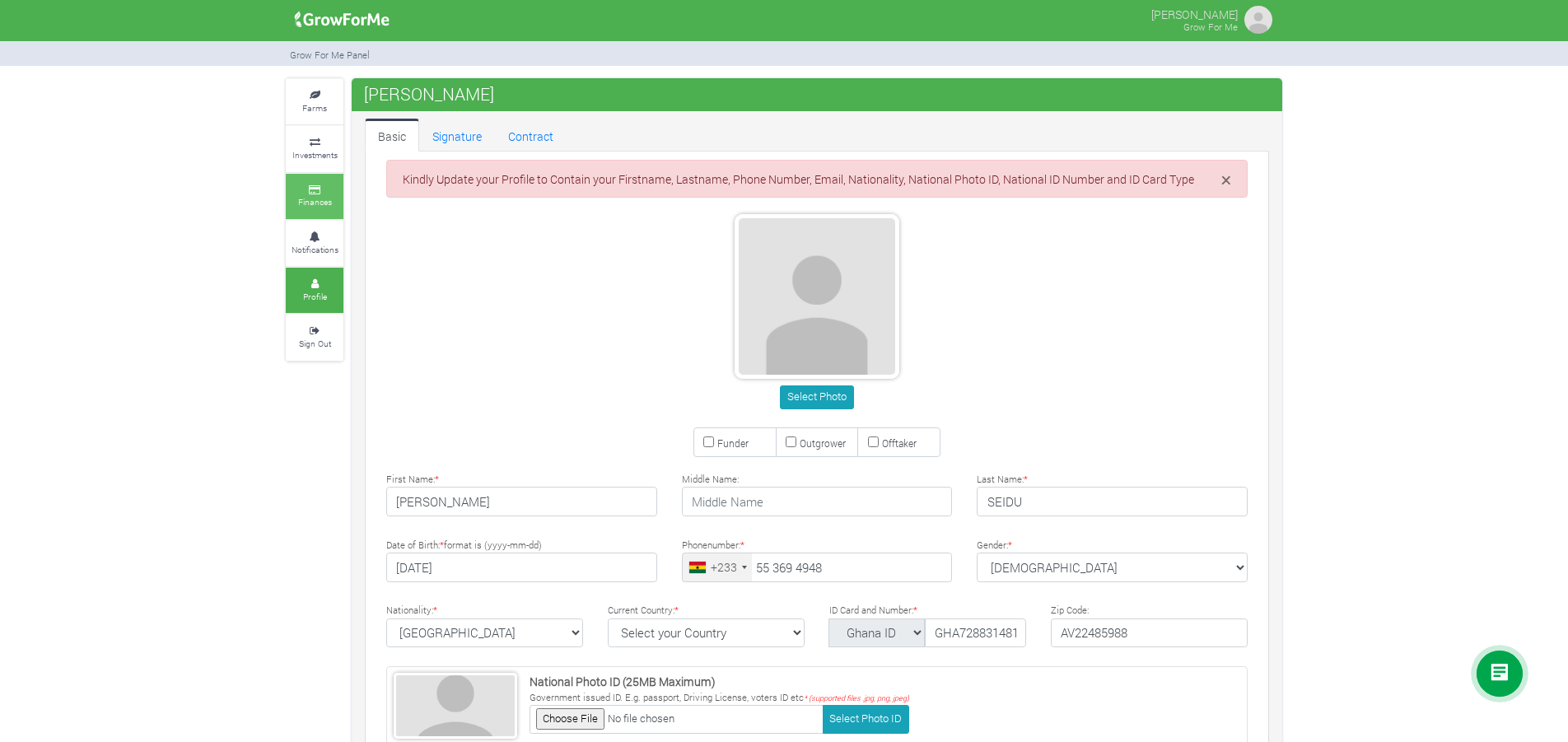
click at [307, 206] on small "Finances" at bounding box center [315, 202] width 34 height 12
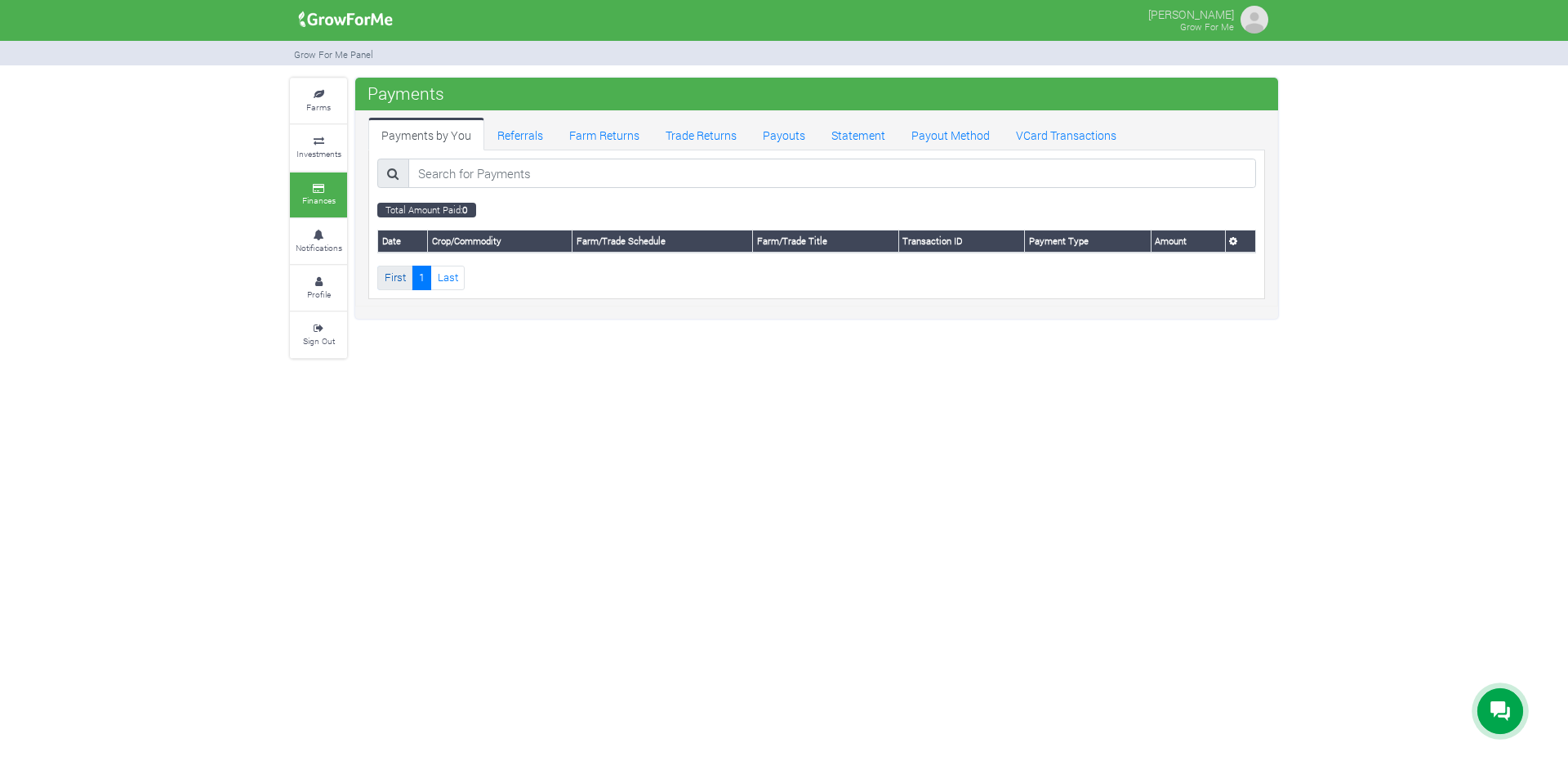
click at [410, 288] on link "First" at bounding box center [395, 277] width 36 height 24
click at [396, 280] on link "First" at bounding box center [395, 277] width 36 height 24
click at [505, 132] on link "Referrals" at bounding box center [520, 134] width 72 height 33
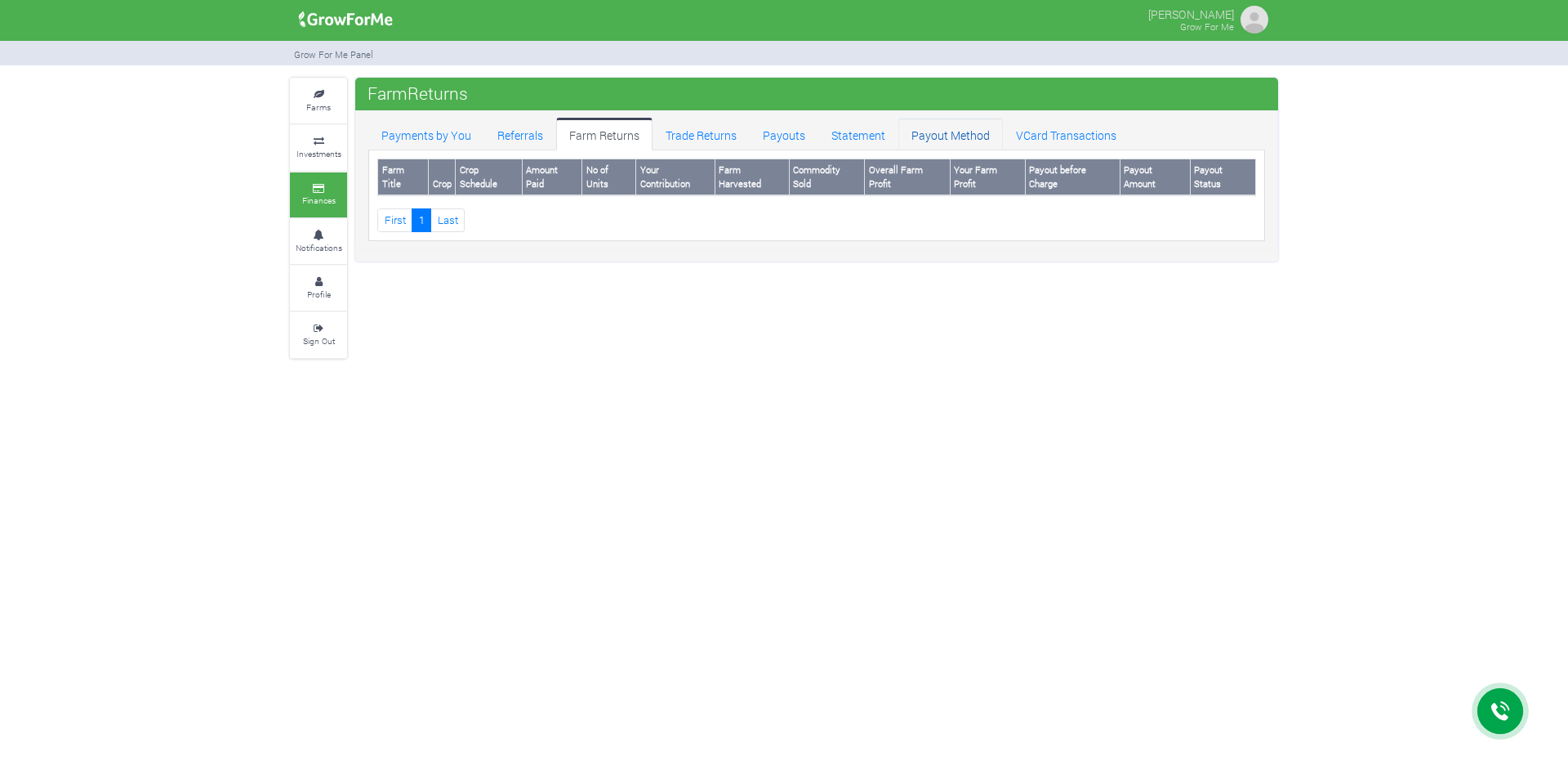
click at [942, 146] on link "Payout Method" at bounding box center [951, 134] width 105 height 33
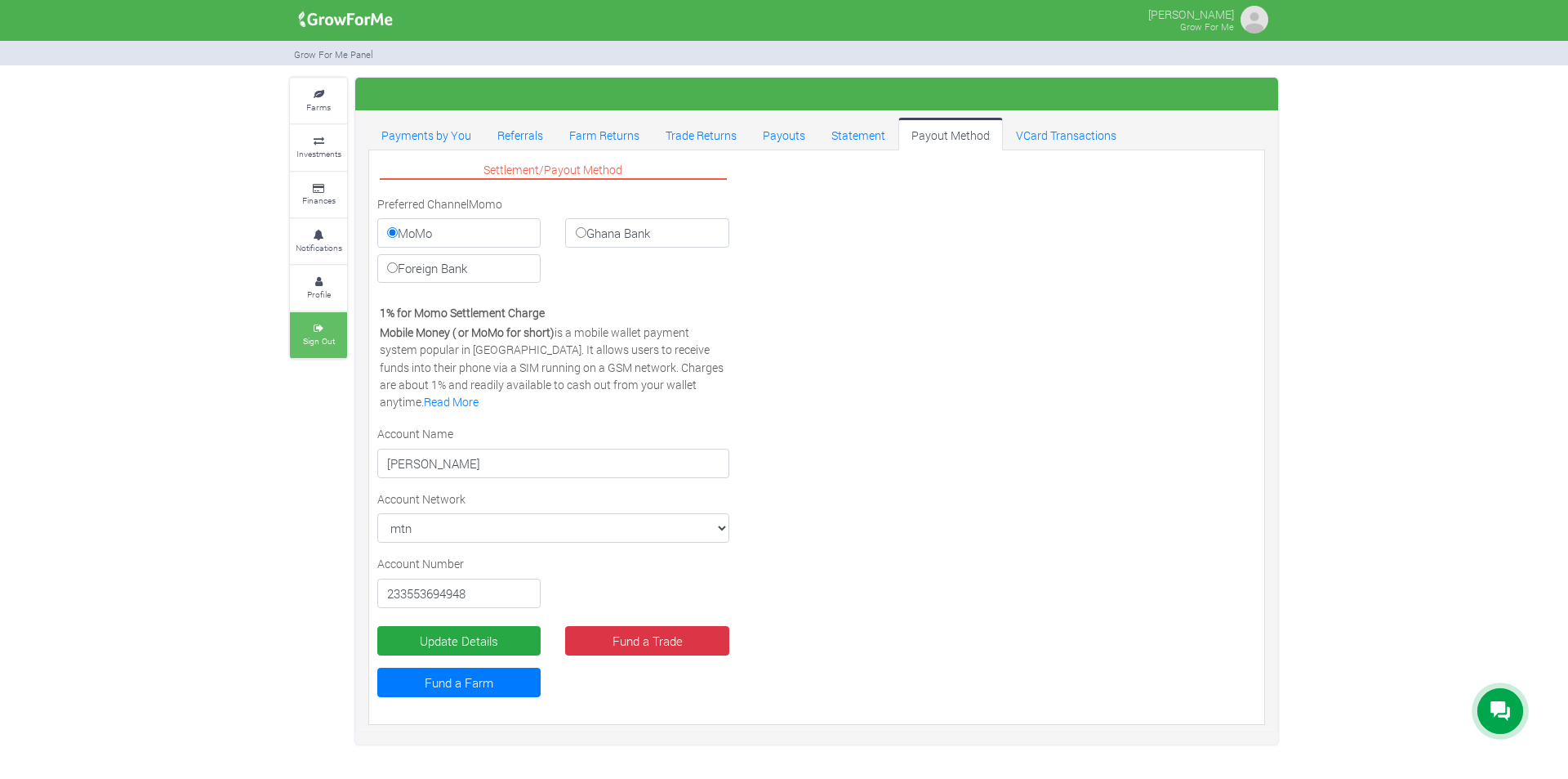
click at [300, 337] on link "Sign Out" at bounding box center [319, 334] width 57 height 45
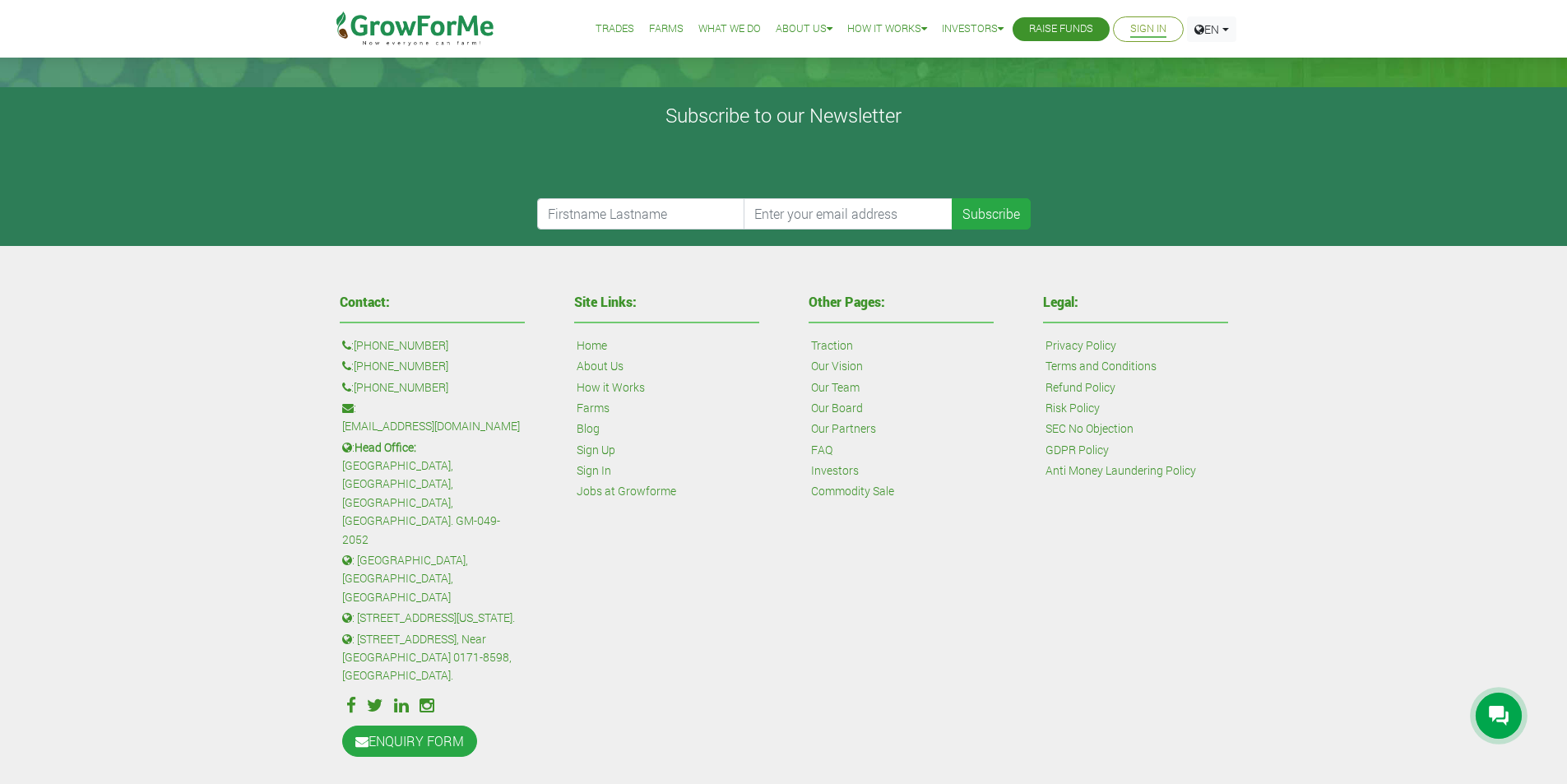
scroll to position [523, 0]
